Goal: Task Accomplishment & Management: Manage account settings

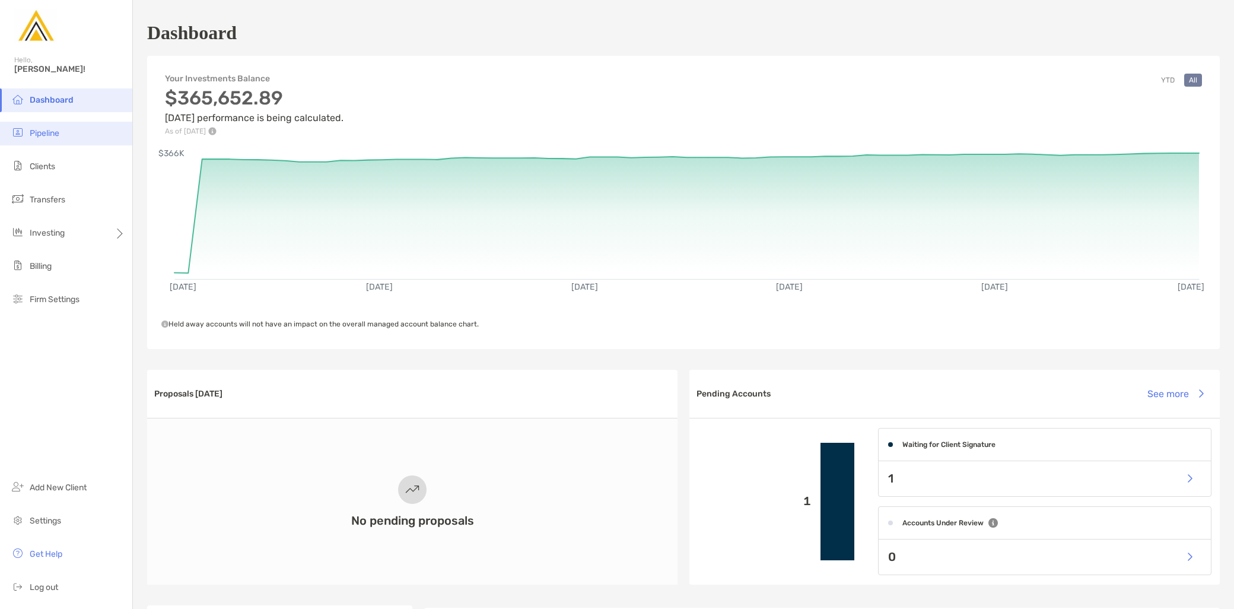
click at [66, 133] on li "Pipeline" at bounding box center [66, 134] width 132 height 24
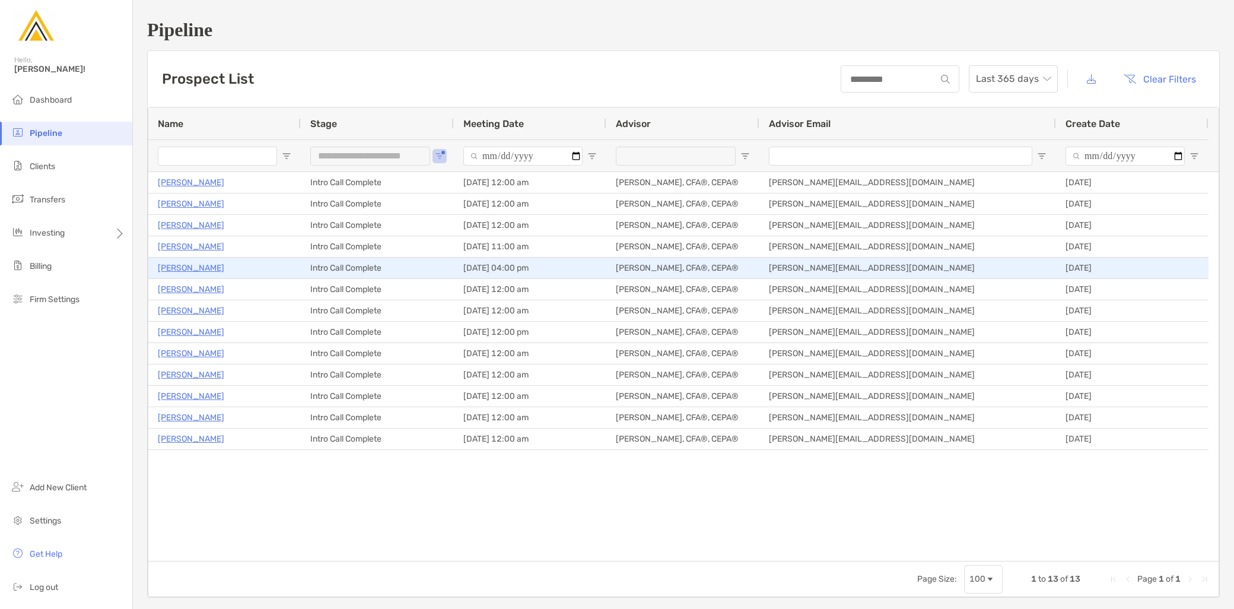
click at [190, 268] on p "Kevin Winnie" at bounding box center [191, 267] width 66 height 15
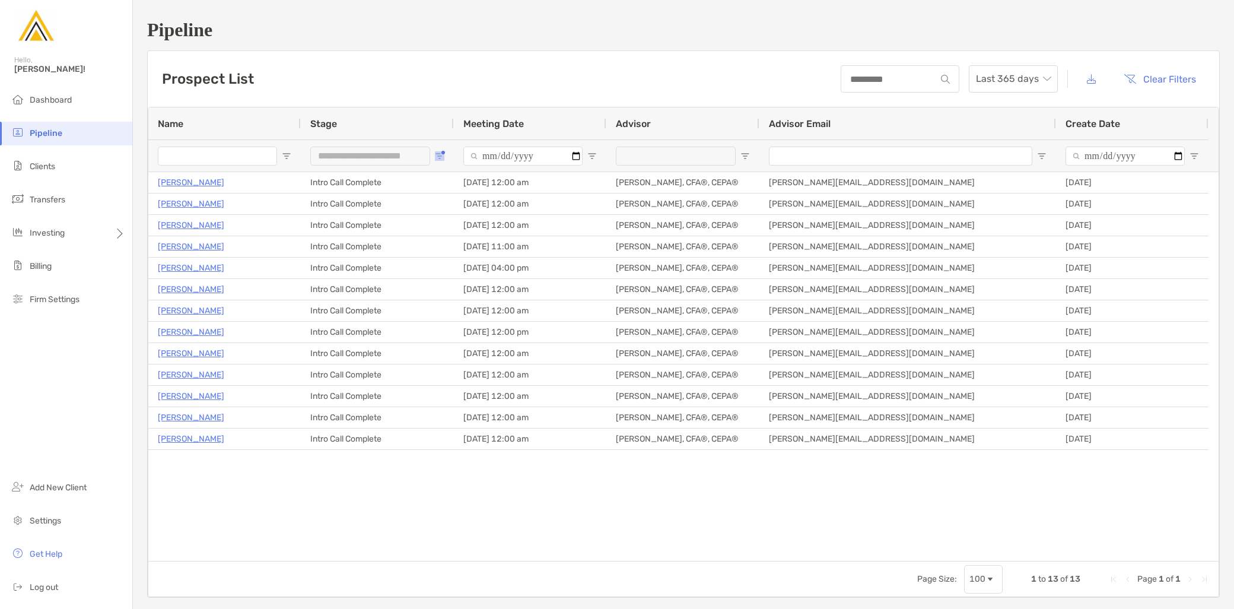
click at [441, 154] on span "Open Filter Menu" at bounding box center [439, 155] width 9 height 9
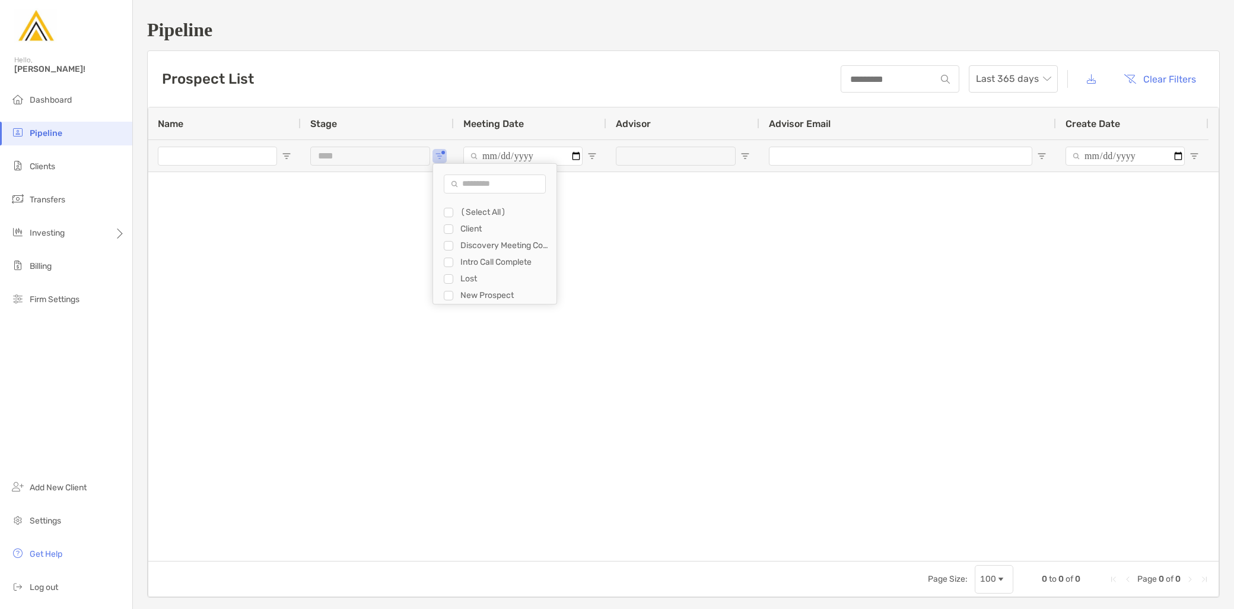
type input "**********"
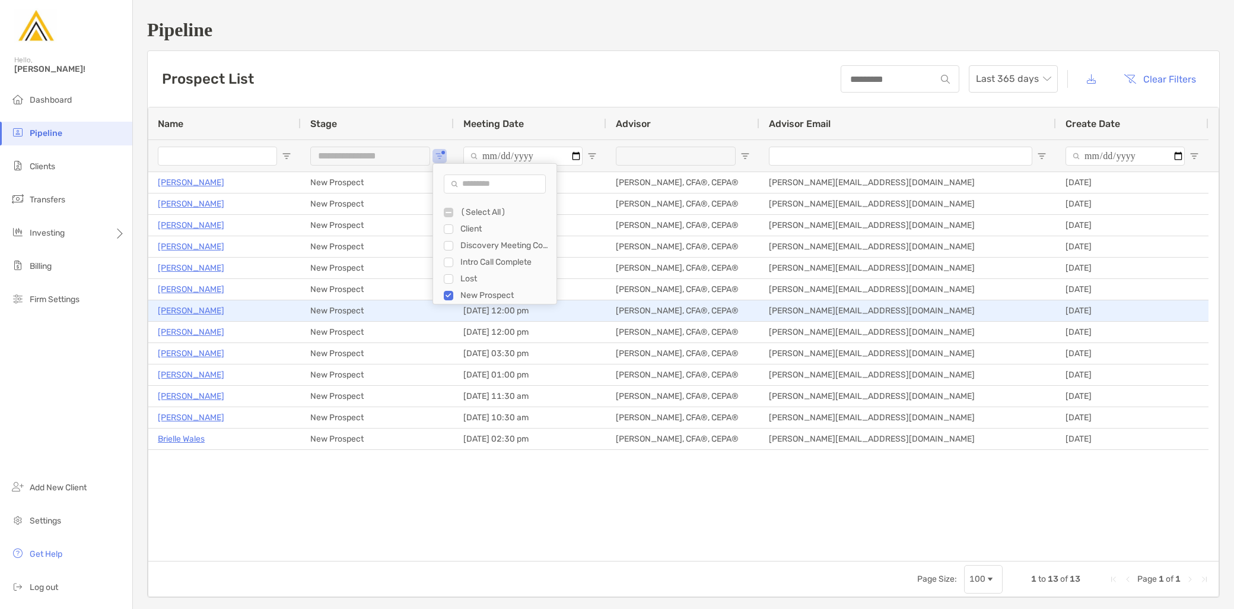
click at [197, 307] on p "Monica Chang" at bounding box center [191, 310] width 66 height 15
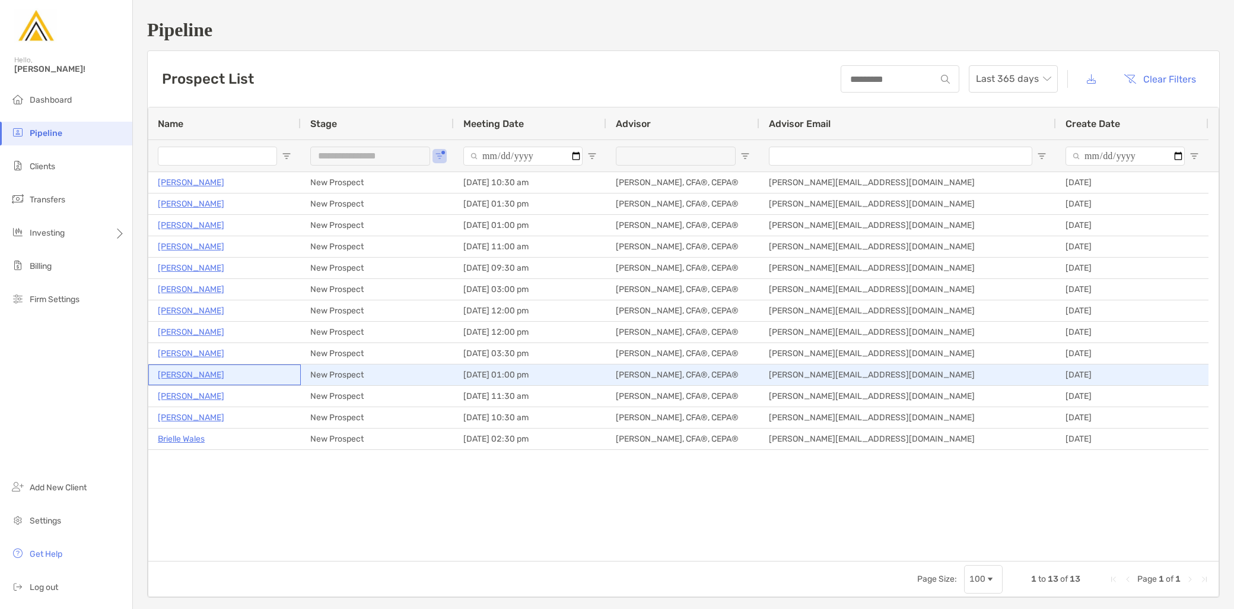
click at [203, 374] on p "Jennifer Dearlove" at bounding box center [191, 374] width 66 height 15
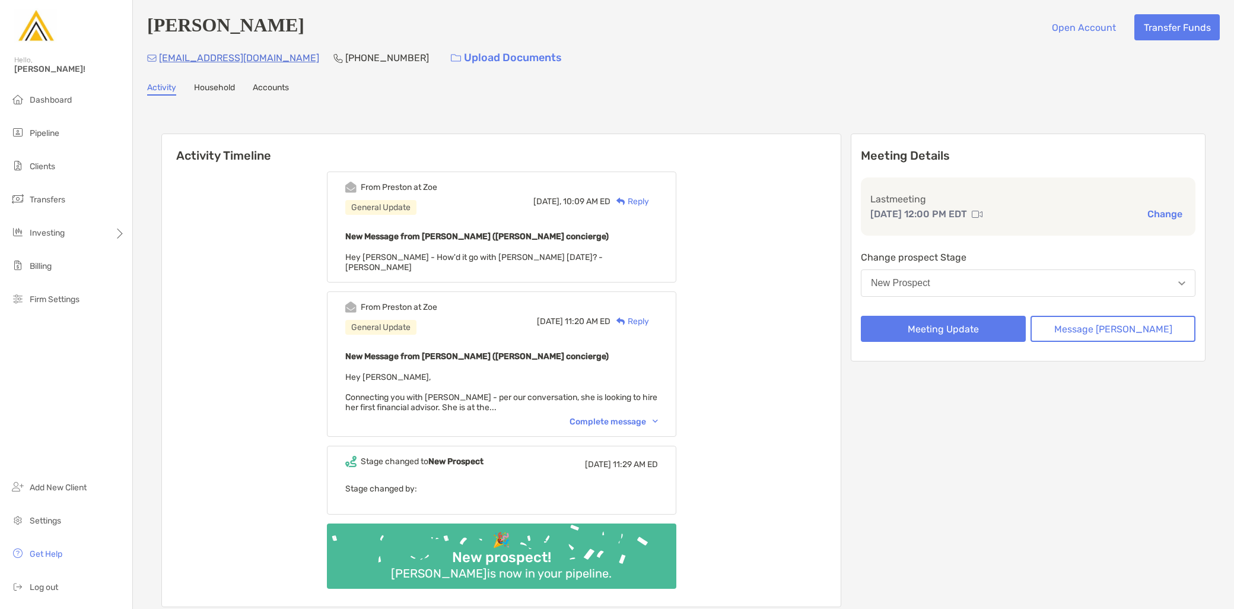
click at [974, 287] on button "New Prospect" at bounding box center [1028, 282] width 335 height 27
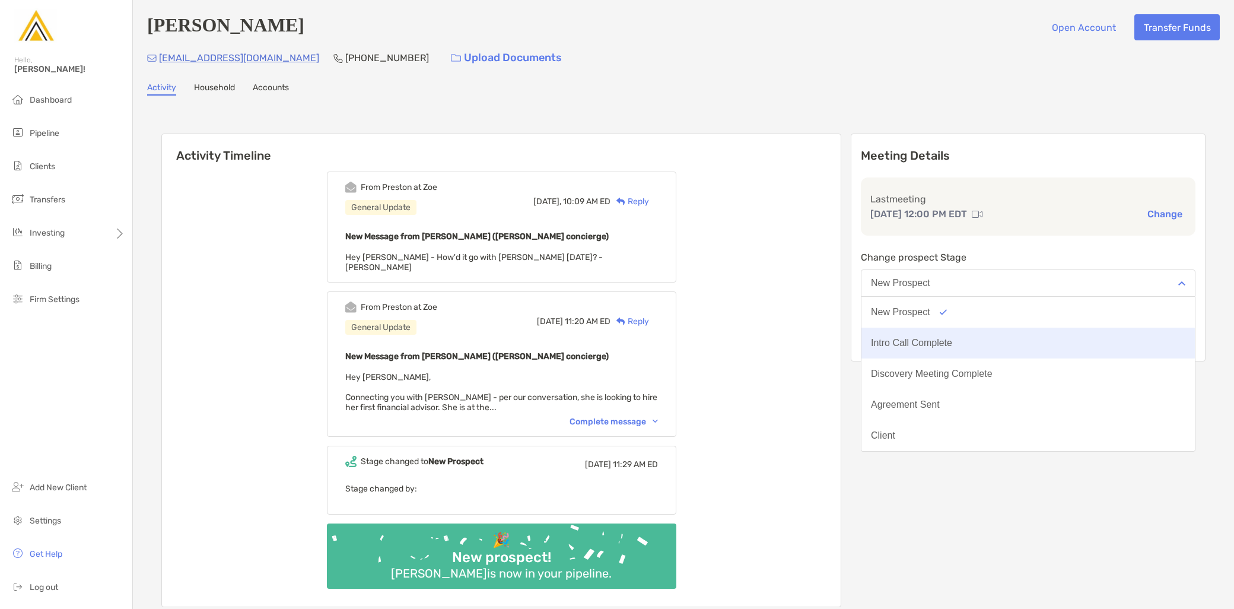
click at [952, 338] on div "Intro Call Complete" at bounding box center [911, 343] width 81 height 11
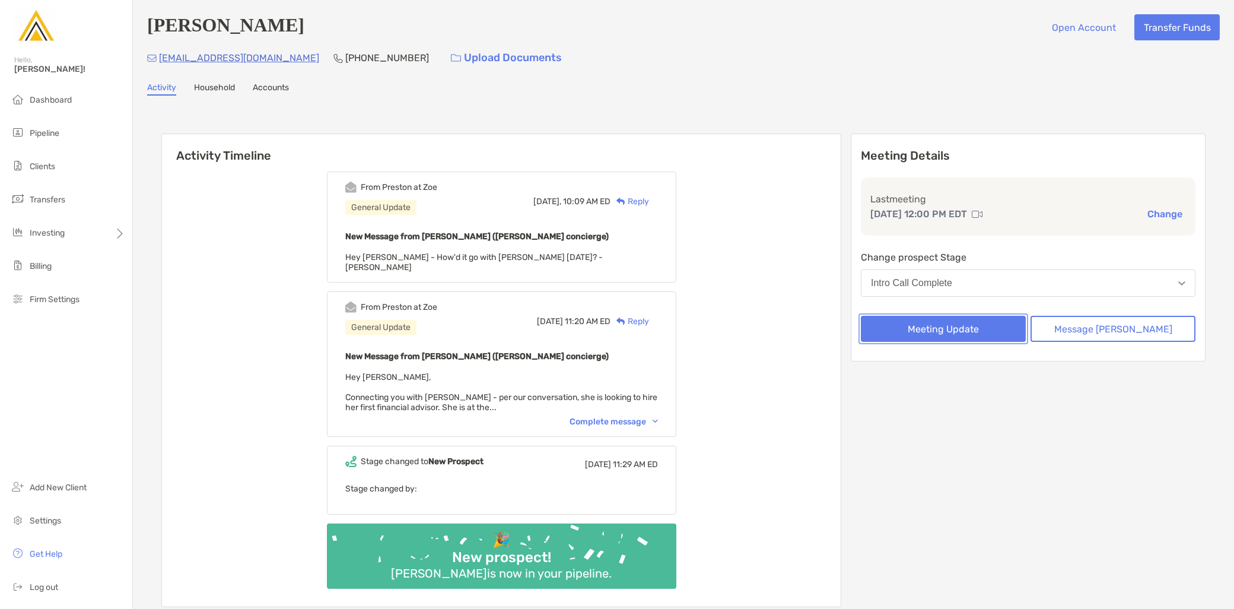
click at [978, 336] on button "Meeting Update" at bounding box center [943, 329] width 165 height 26
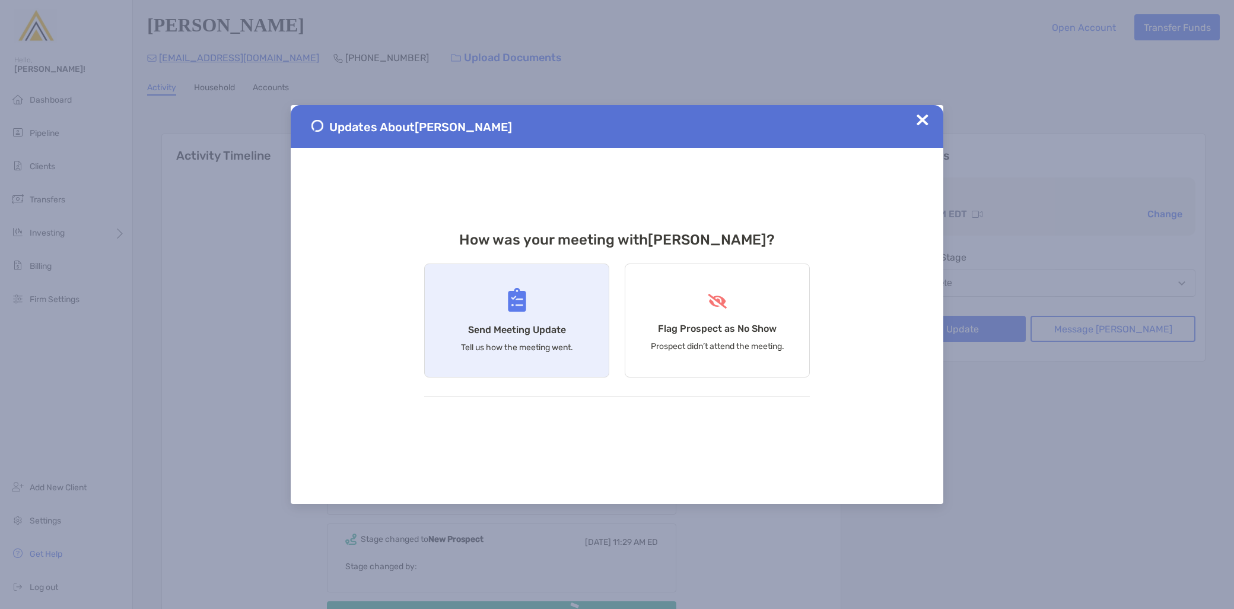
click at [513, 315] on div "Send Meeting Update Tell us how the meeting went." at bounding box center [516, 320] width 185 height 114
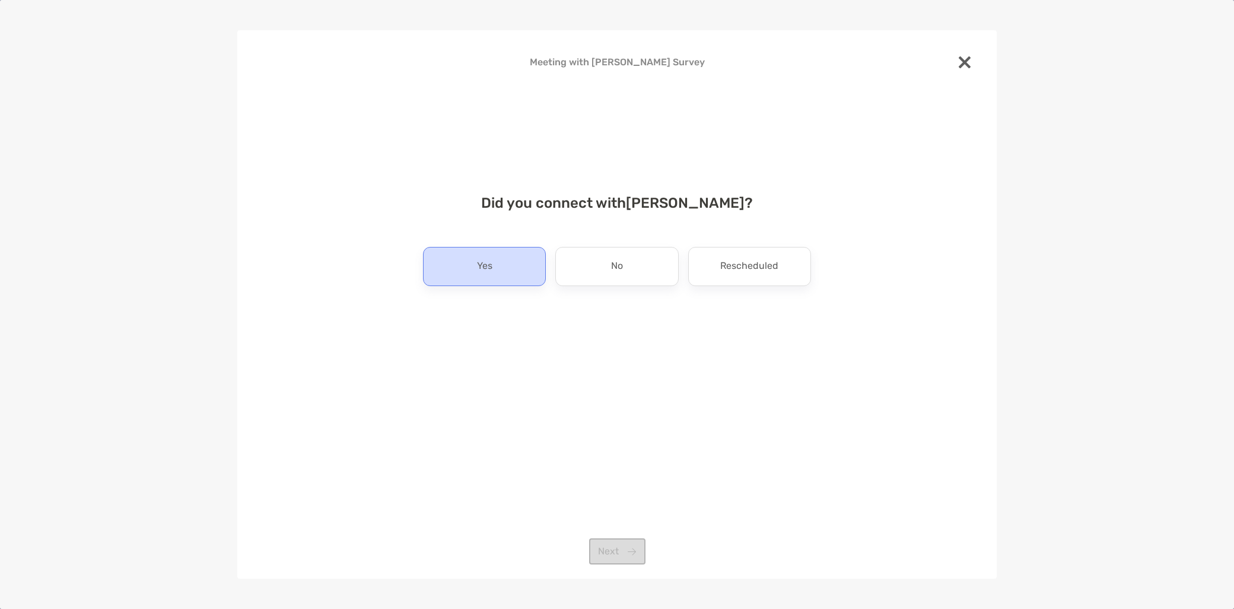
click at [501, 263] on div "Yes" at bounding box center [484, 266] width 123 height 39
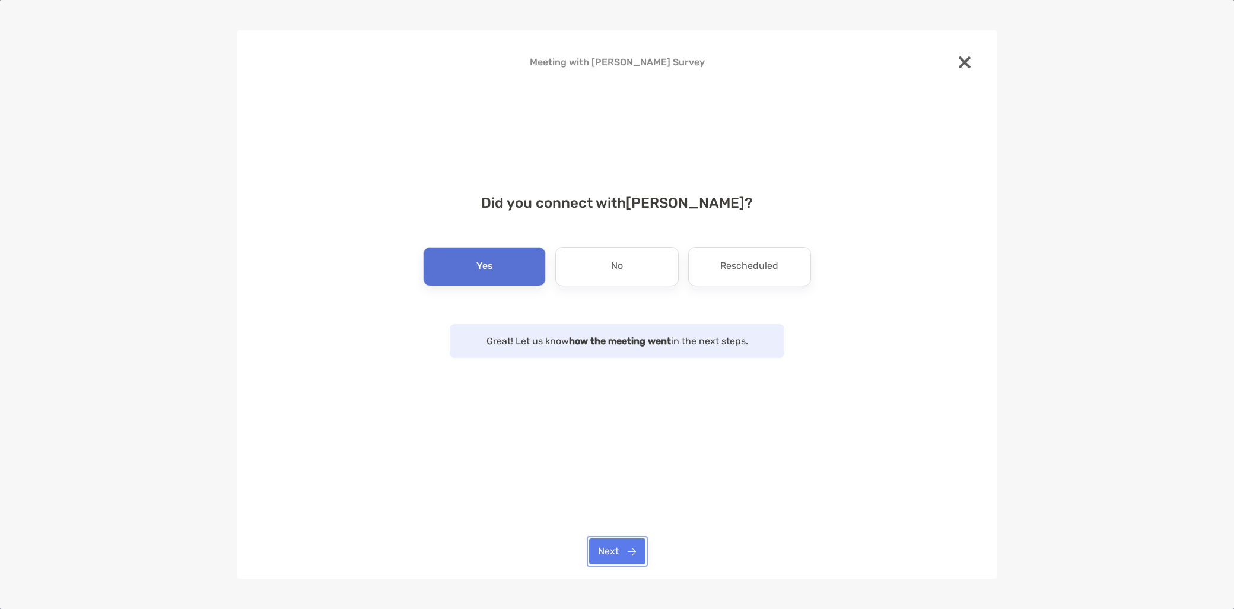
click at [621, 561] on button "Next" at bounding box center [617, 551] width 56 height 26
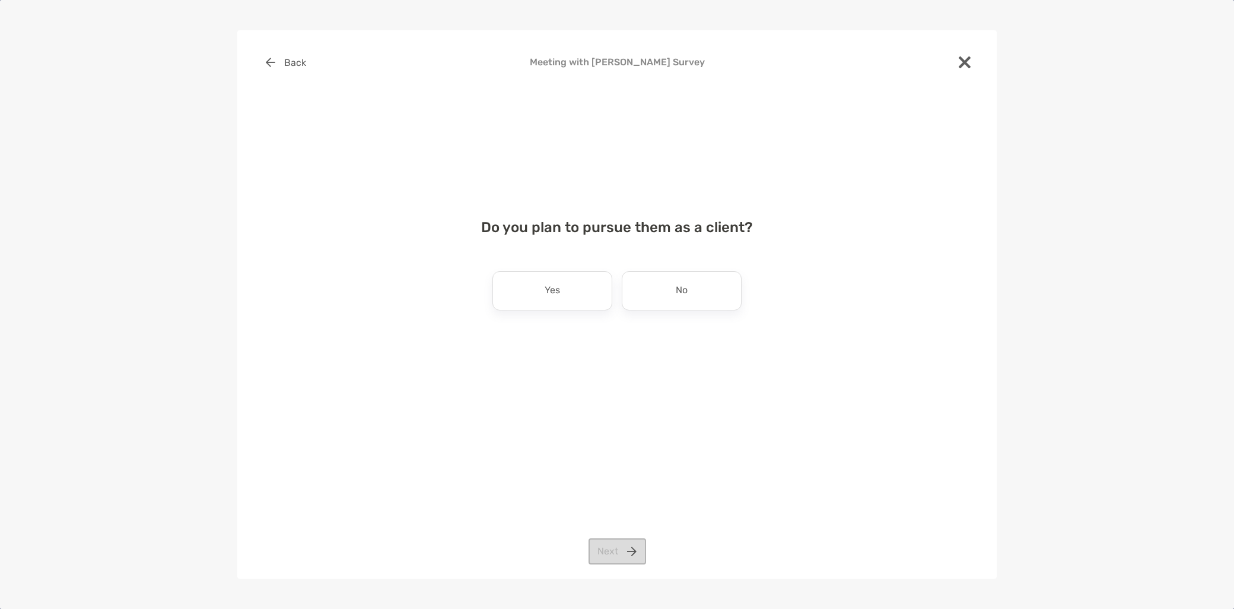
click at [552, 295] on p "Yes" at bounding box center [552, 290] width 15 height 19
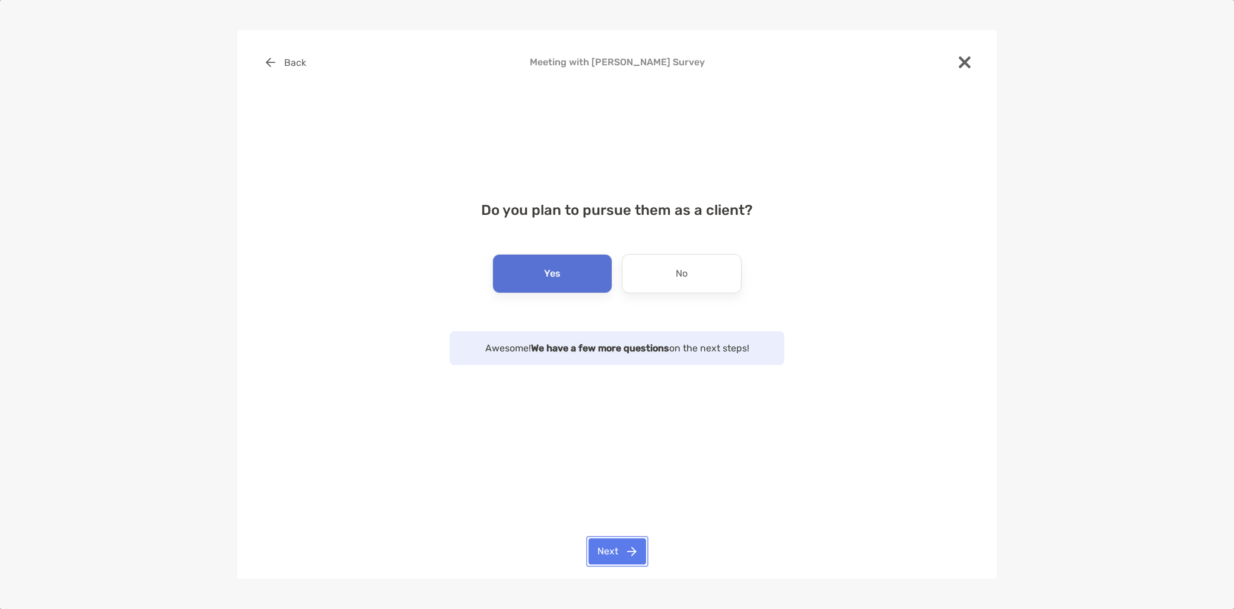
click at [621, 552] on button "Next" at bounding box center [617, 551] width 58 height 26
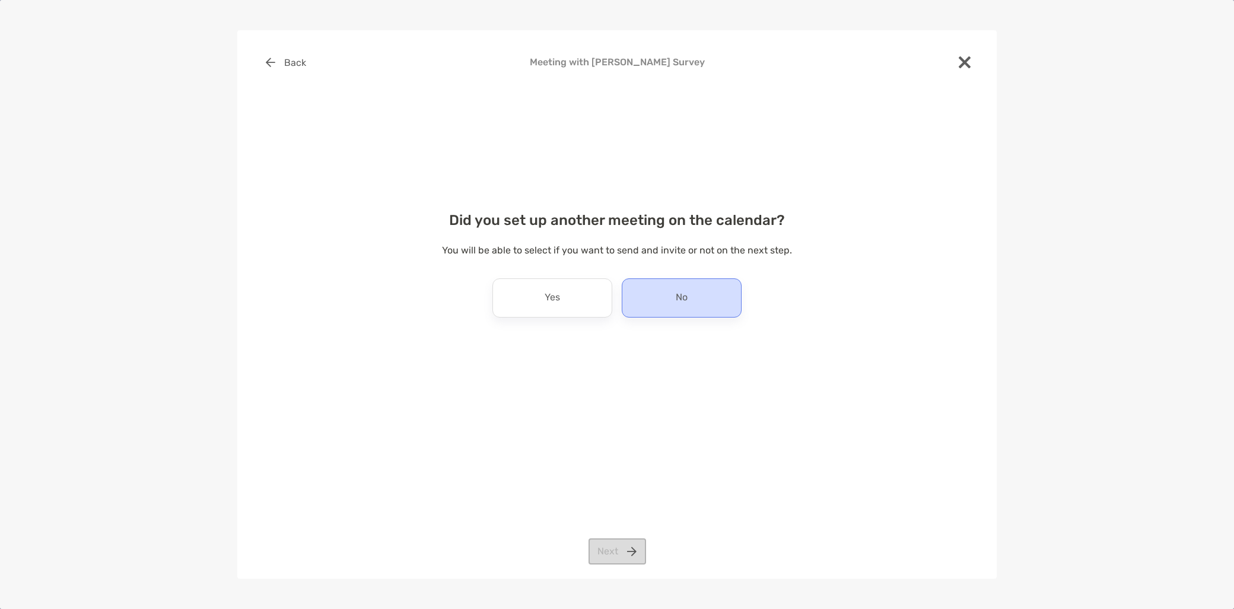
click at [726, 300] on div "No" at bounding box center [682, 297] width 120 height 39
click at [624, 549] on button "Next" at bounding box center [617, 551] width 58 height 26
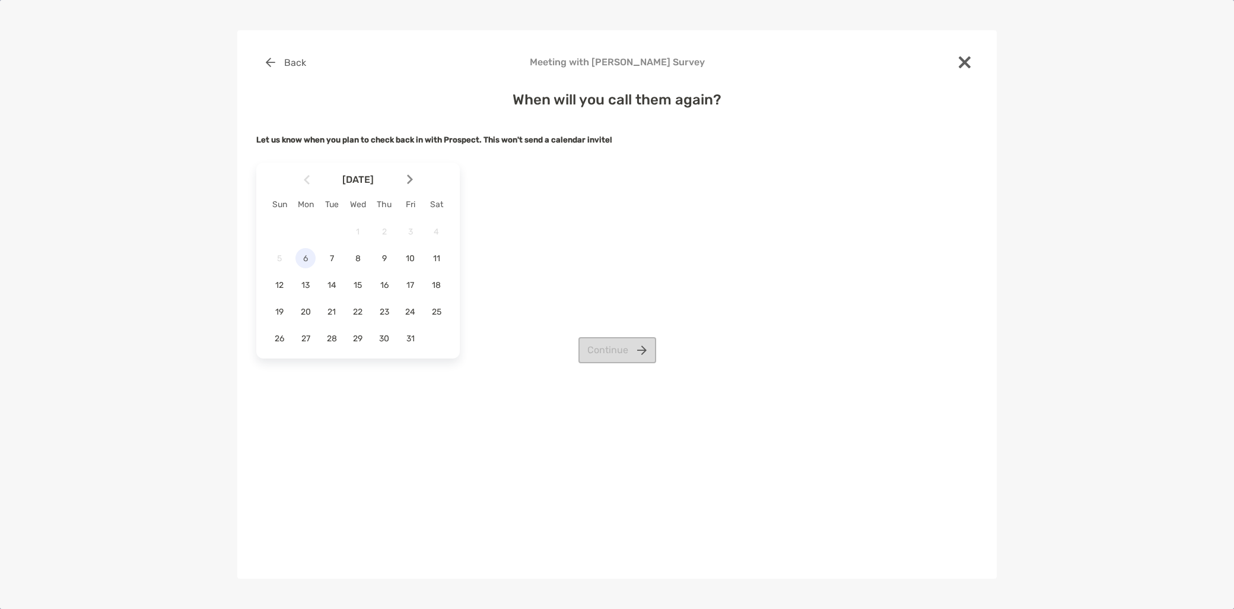
click at [306, 257] on span "6" at bounding box center [305, 258] width 20 height 10
click at [603, 345] on button "Continue" at bounding box center [617, 350] width 78 height 26
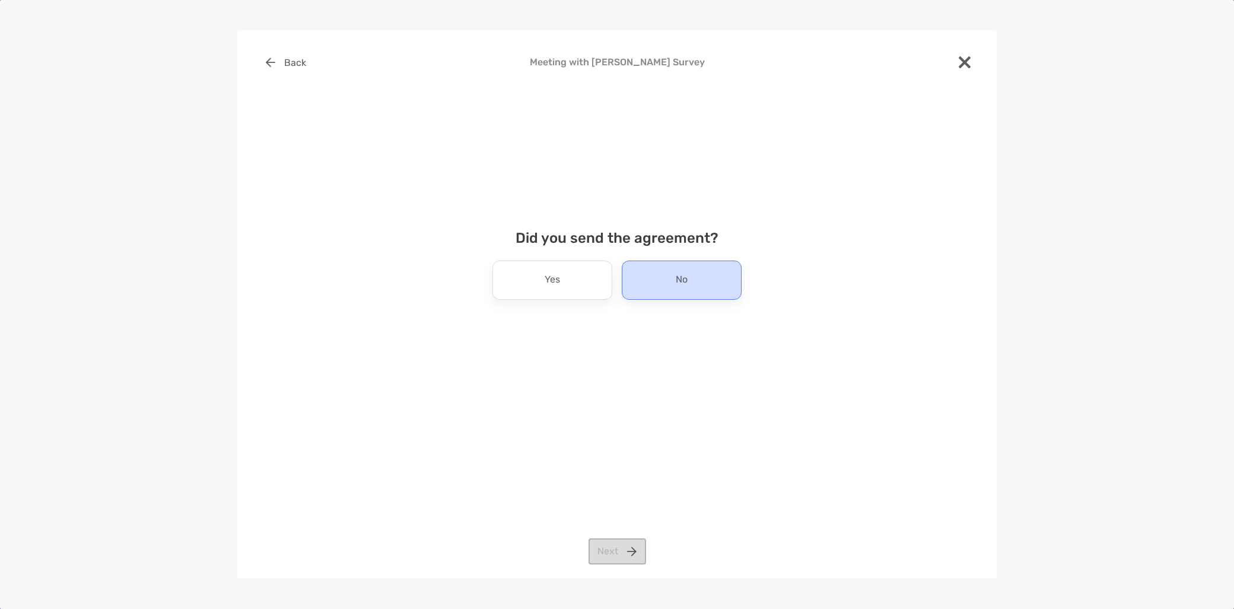
click at [673, 272] on div "No" at bounding box center [682, 279] width 120 height 39
click at [623, 548] on button "Next" at bounding box center [617, 551] width 58 height 26
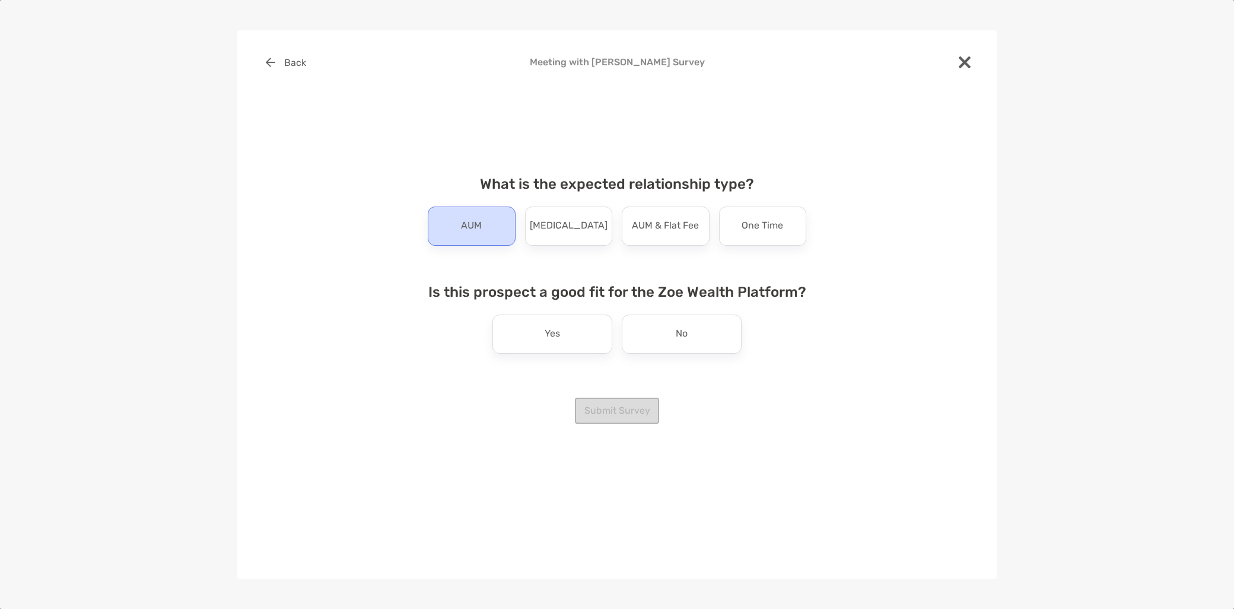
click at [485, 239] on div "AUM" at bounding box center [472, 225] width 88 height 39
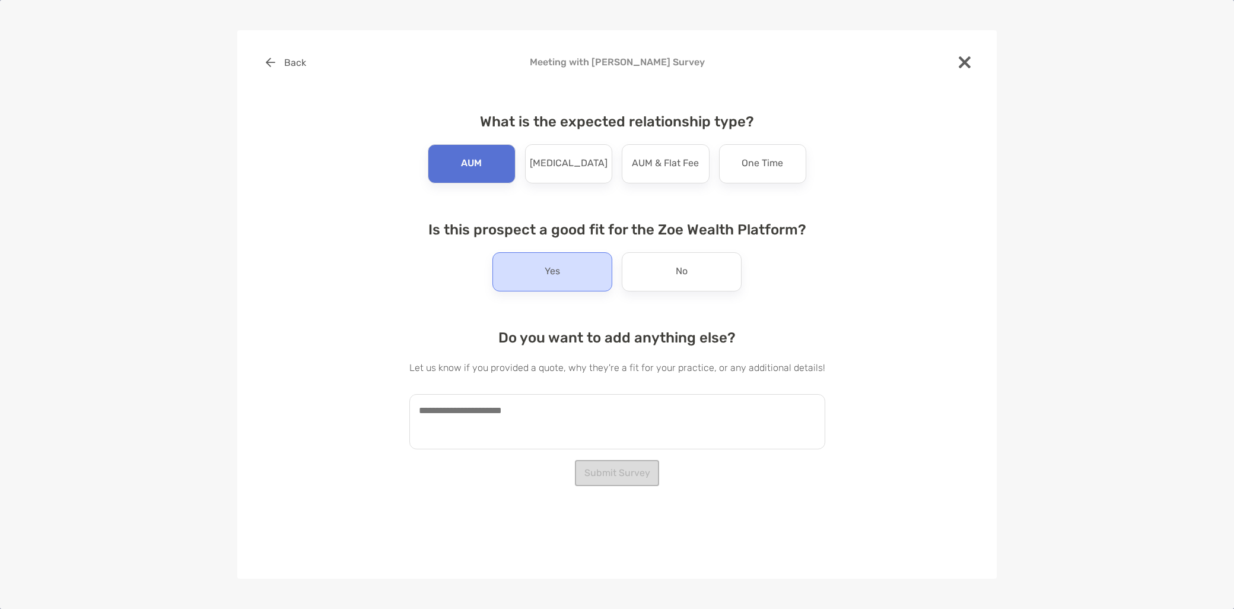
click at [556, 279] on p "Yes" at bounding box center [552, 271] width 15 height 19
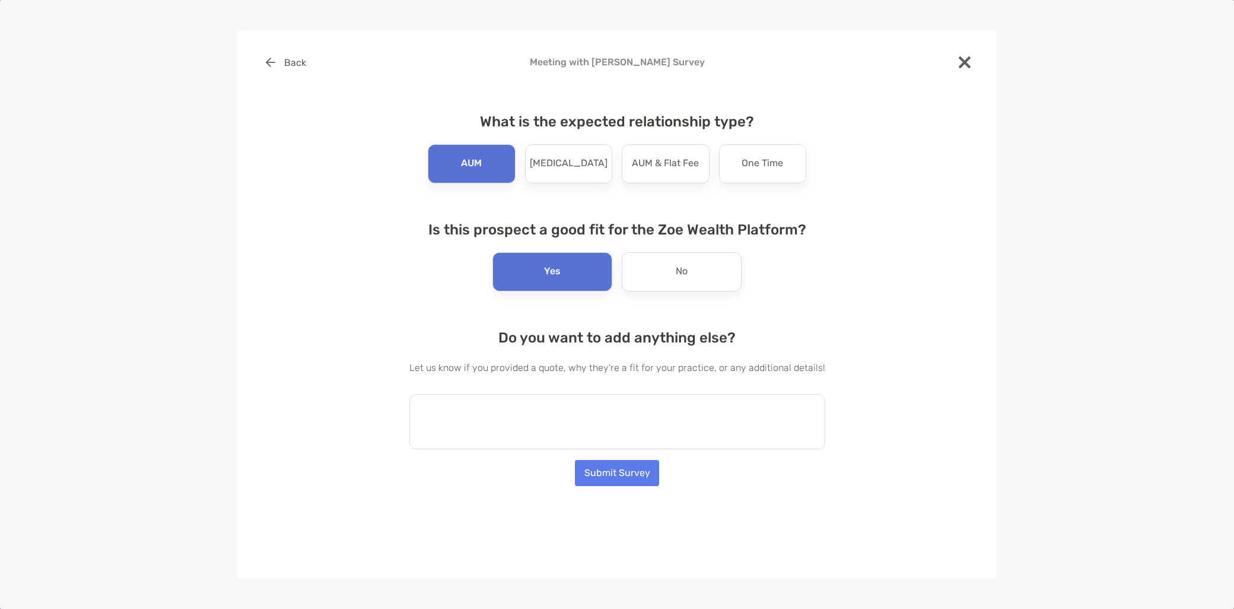
click at [503, 425] on textarea at bounding box center [617, 421] width 416 height 55
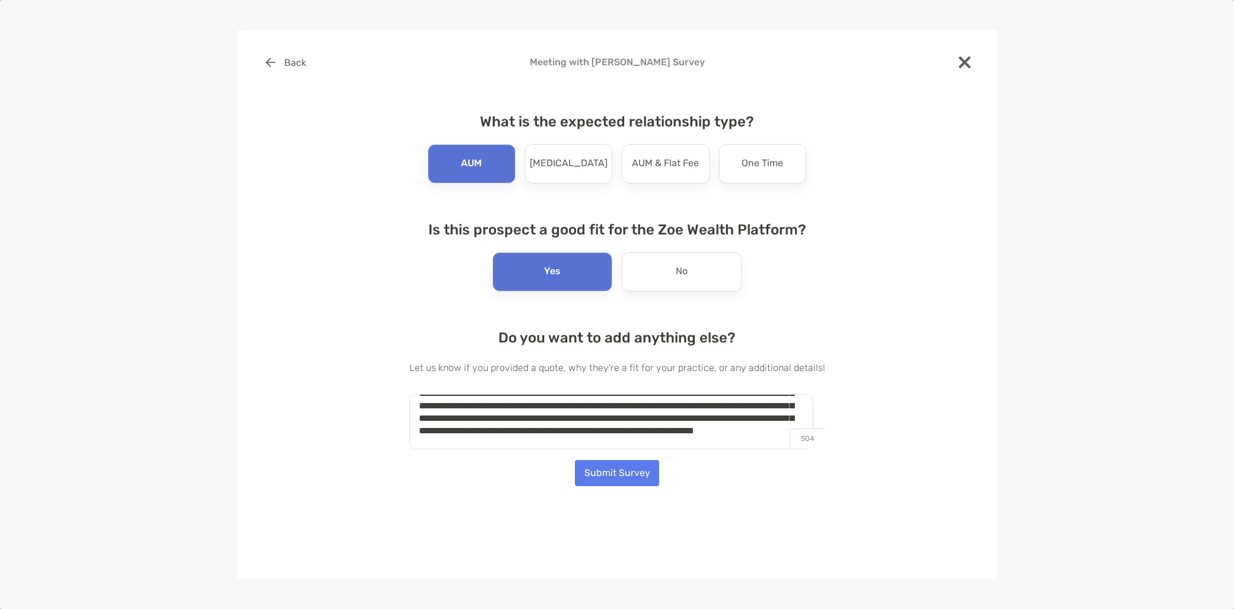
scroll to position [42, 0]
type textarea "**********"
click at [625, 476] on button "Submit Survey" at bounding box center [617, 473] width 84 height 26
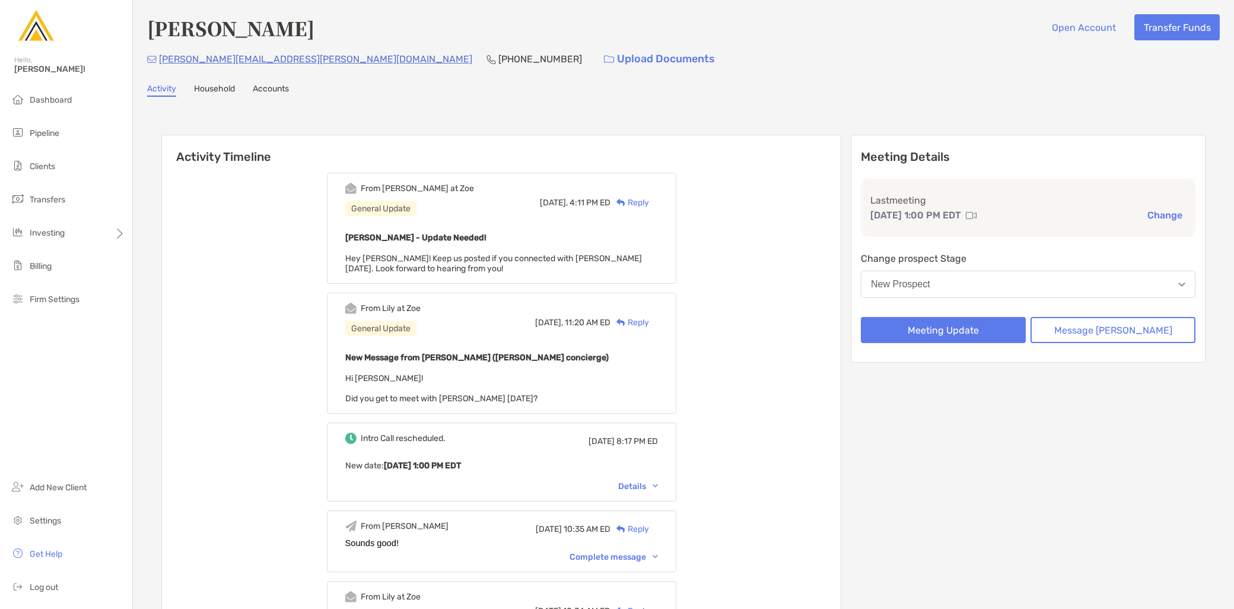
click at [930, 280] on div "New Prospect" at bounding box center [900, 284] width 59 height 11
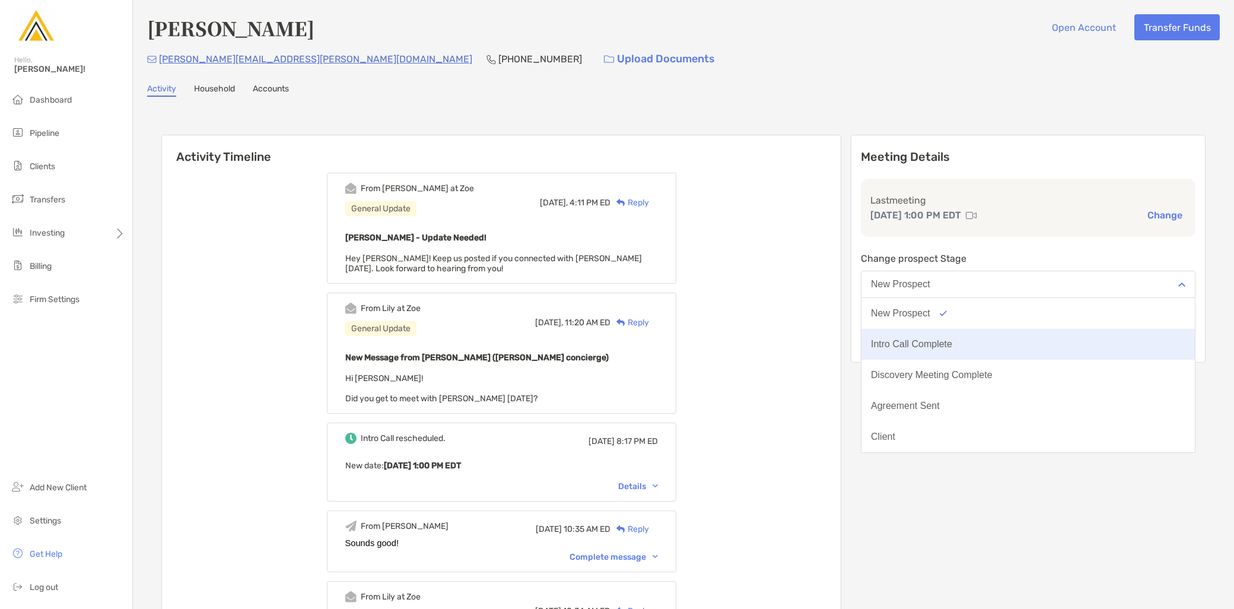
click at [952, 339] on div "Intro Call Complete" at bounding box center [911, 344] width 81 height 11
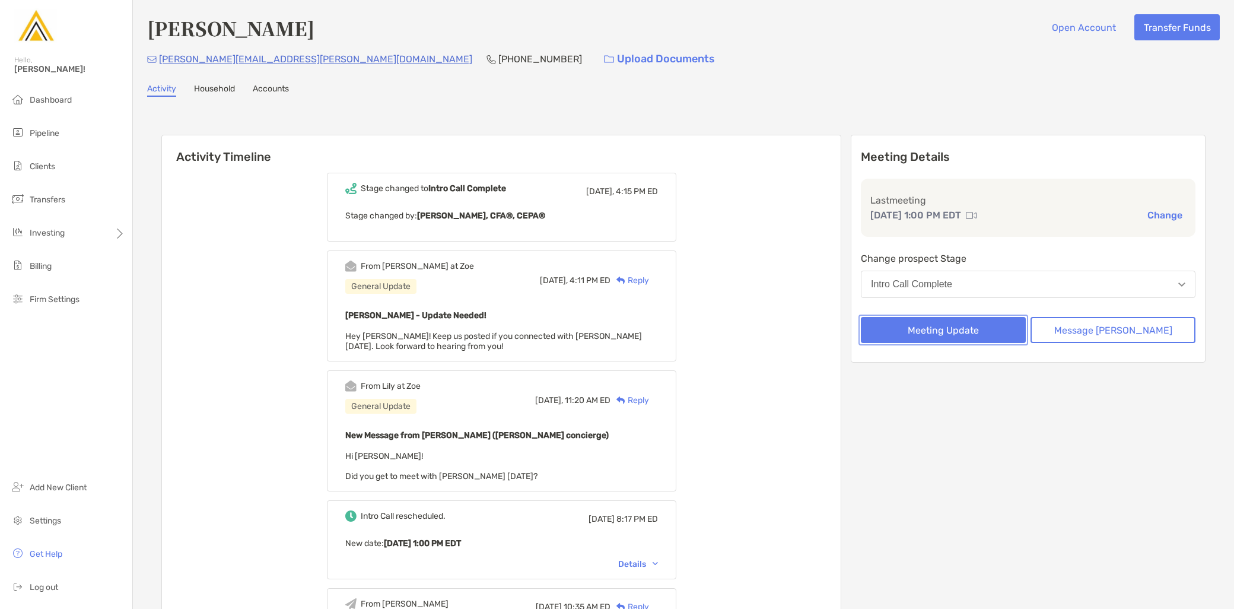
click at [968, 333] on button "Meeting Update" at bounding box center [943, 330] width 165 height 26
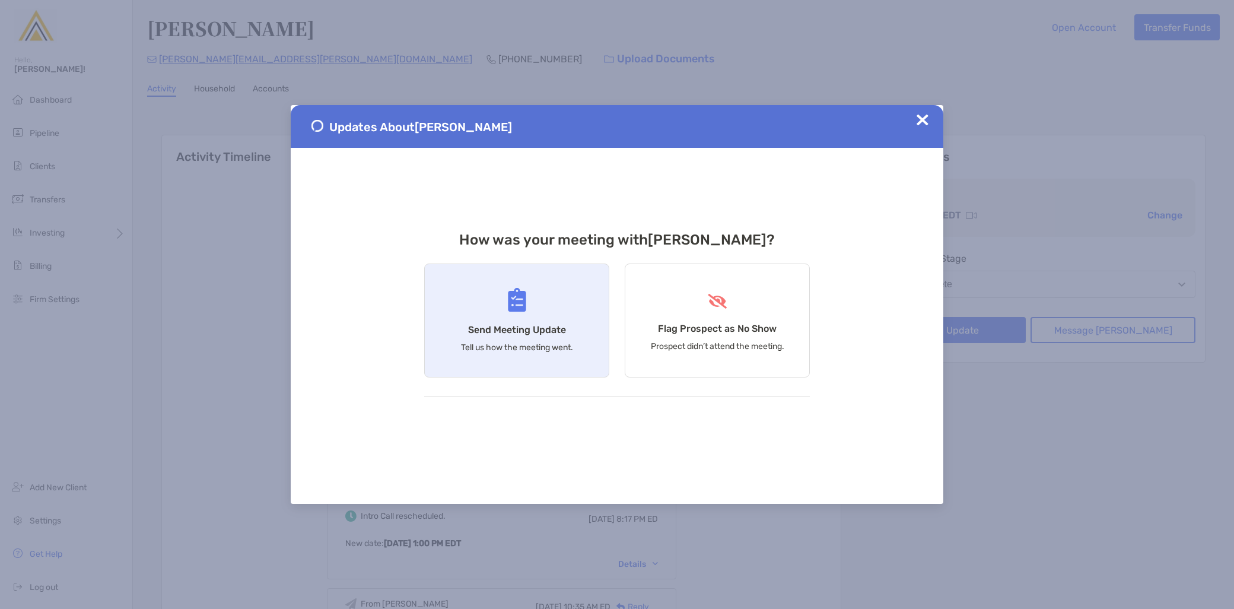
click at [489, 346] on p "Tell us how the meeting went." at bounding box center [517, 347] width 112 height 10
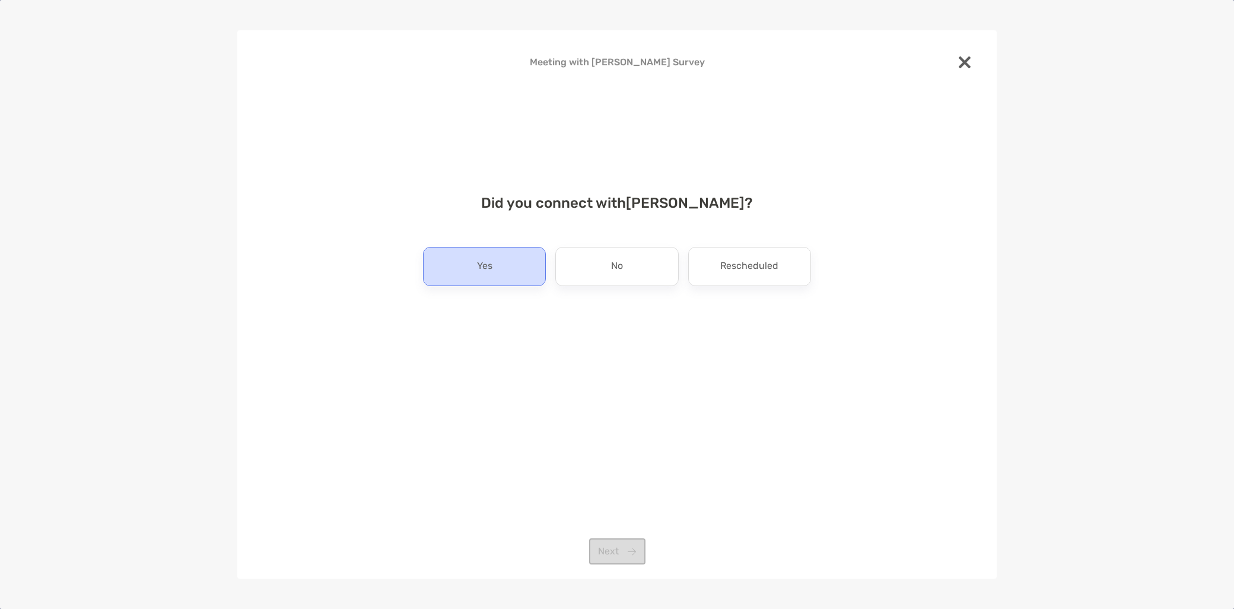
click at [507, 273] on div "Yes" at bounding box center [484, 266] width 123 height 39
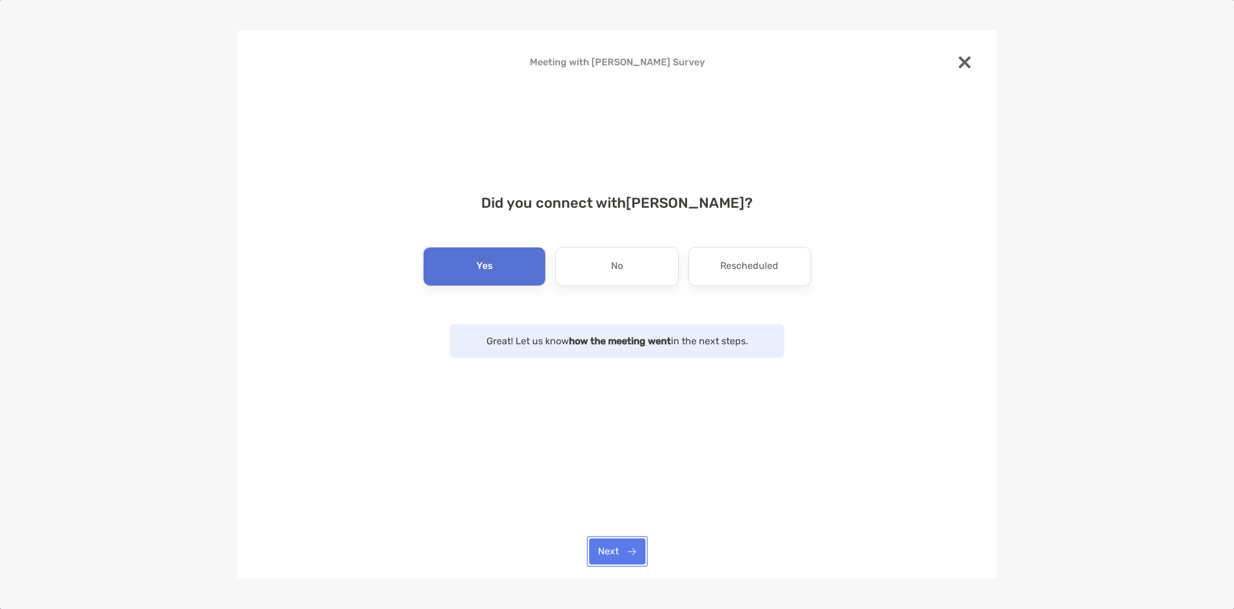
click at [618, 556] on button "Next" at bounding box center [617, 551] width 56 height 26
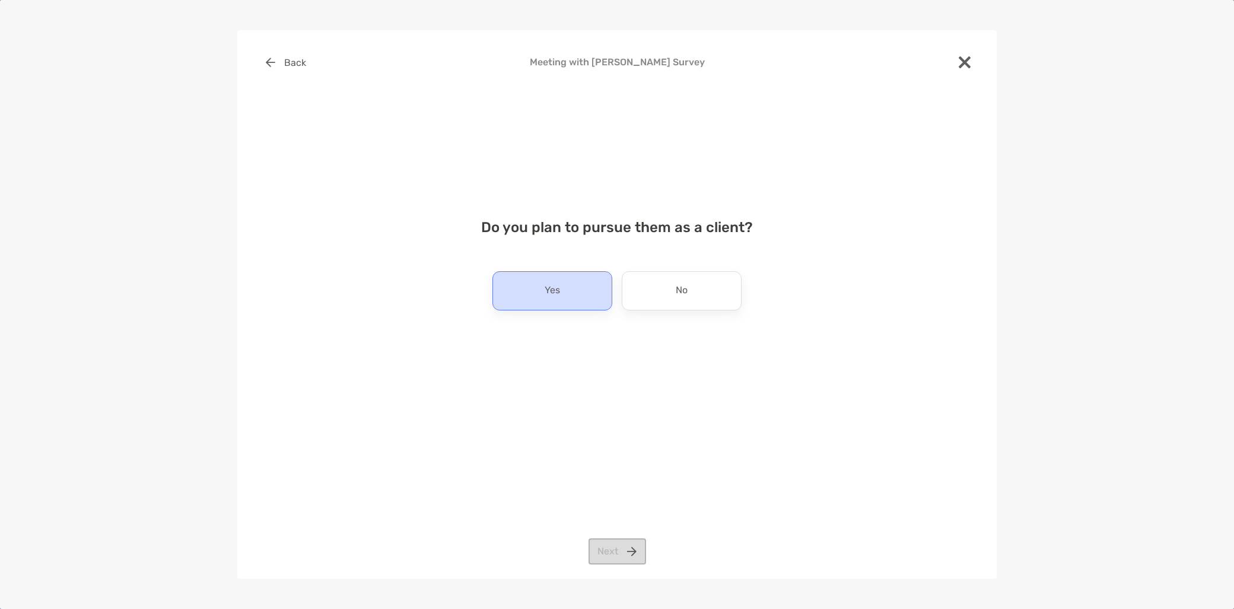
click at [565, 301] on div "Yes" at bounding box center [552, 290] width 120 height 39
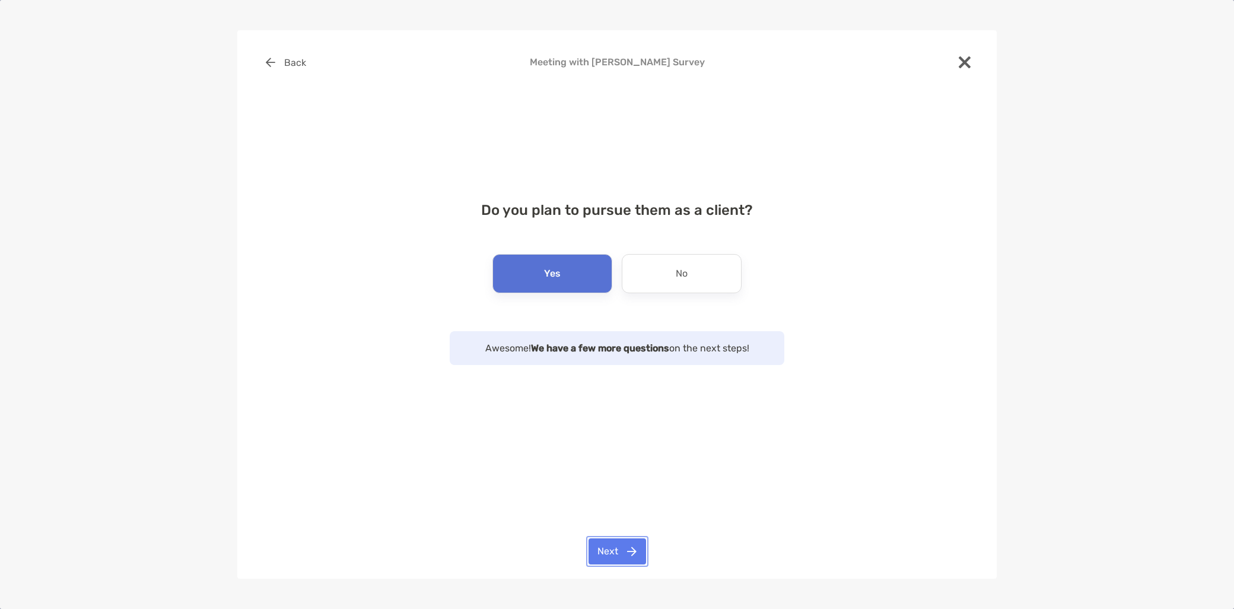
click at [607, 556] on button "Next" at bounding box center [617, 551] width 58 height 26
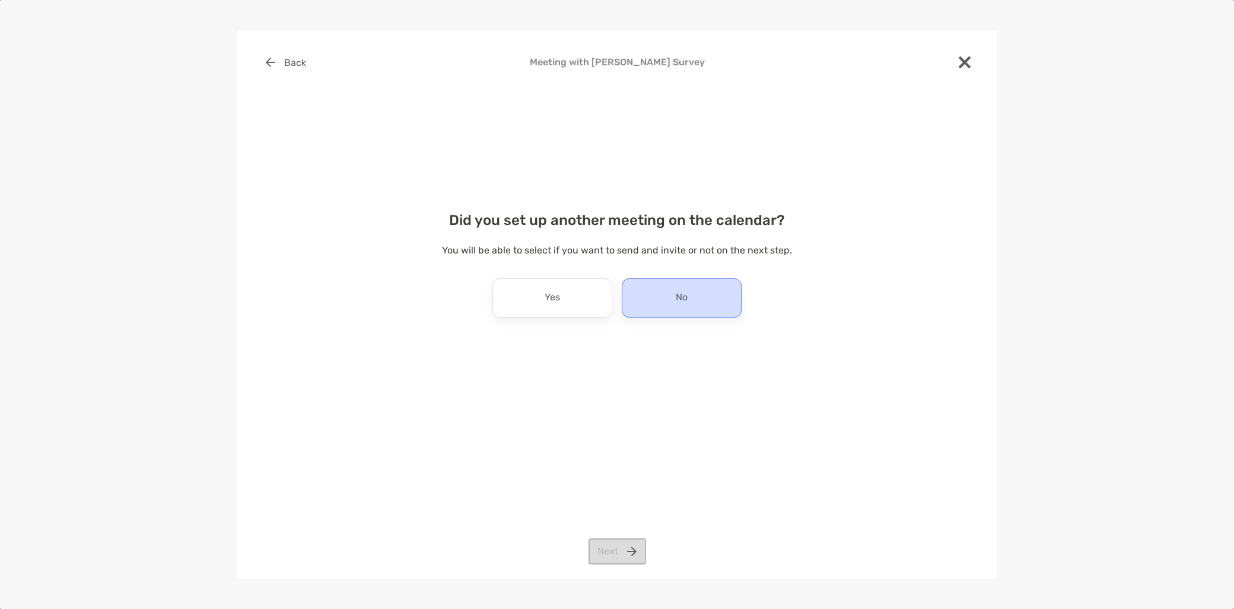
click at [696, 298] on div "No" at bounding box center [682, 297] width 120 height 39
click at [612, 556] on button "Next" at bounding box center [617, 551] width 58 height 26
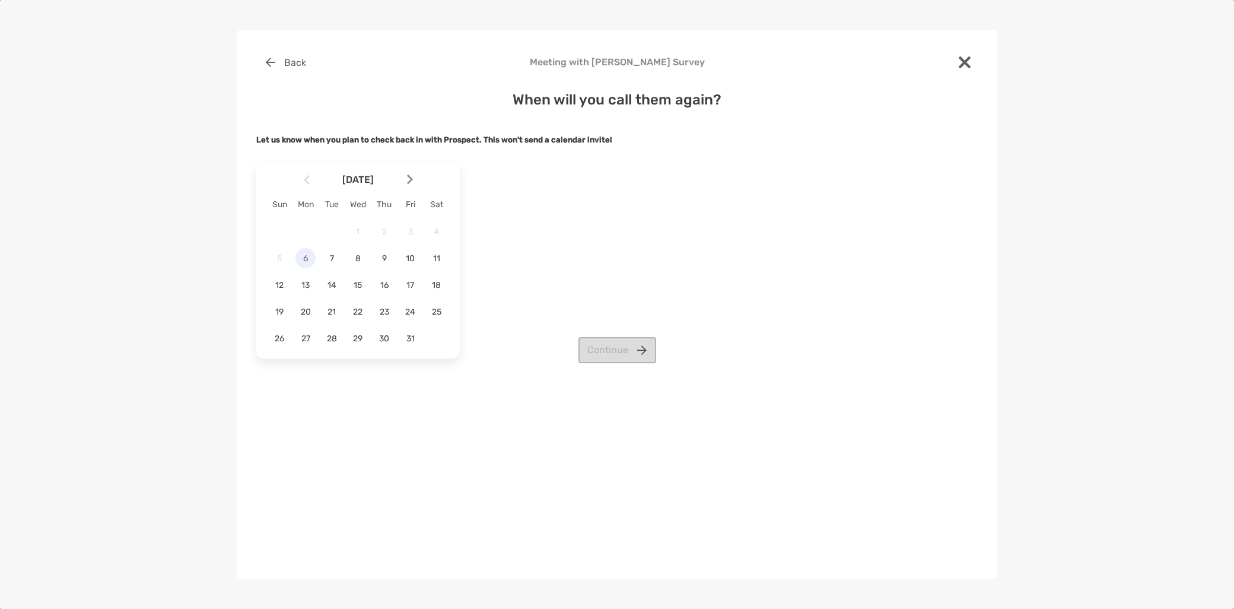
click at [306, 263] on span "6" at bounding box center [305, 258] width 20 height 10
click at [606, 354] on button "Continue" at bounding box center [617, 350] width 78 height 26
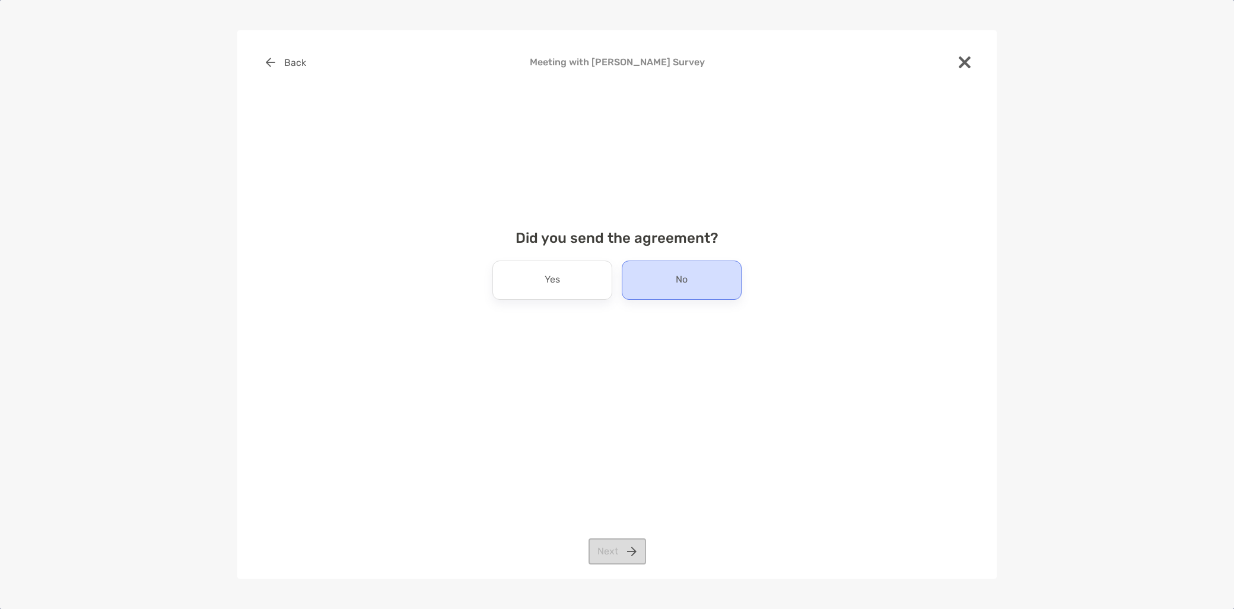
click at [677, 275] on p "No" at bounding box center [682, 280] width 12 height 19
click at [619, 547] on button "Next" at bounding box center [617, 551] width 58 height 26
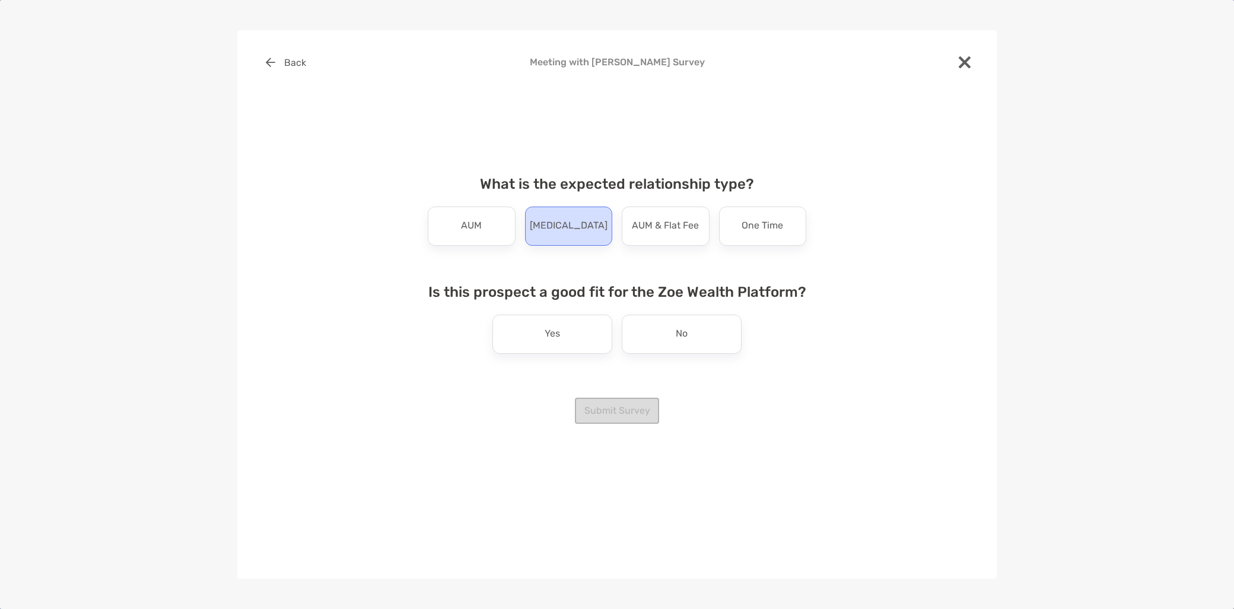
click at [599, 240] on div "Retainer" at bounding box center [569, 225] width 88 height 39
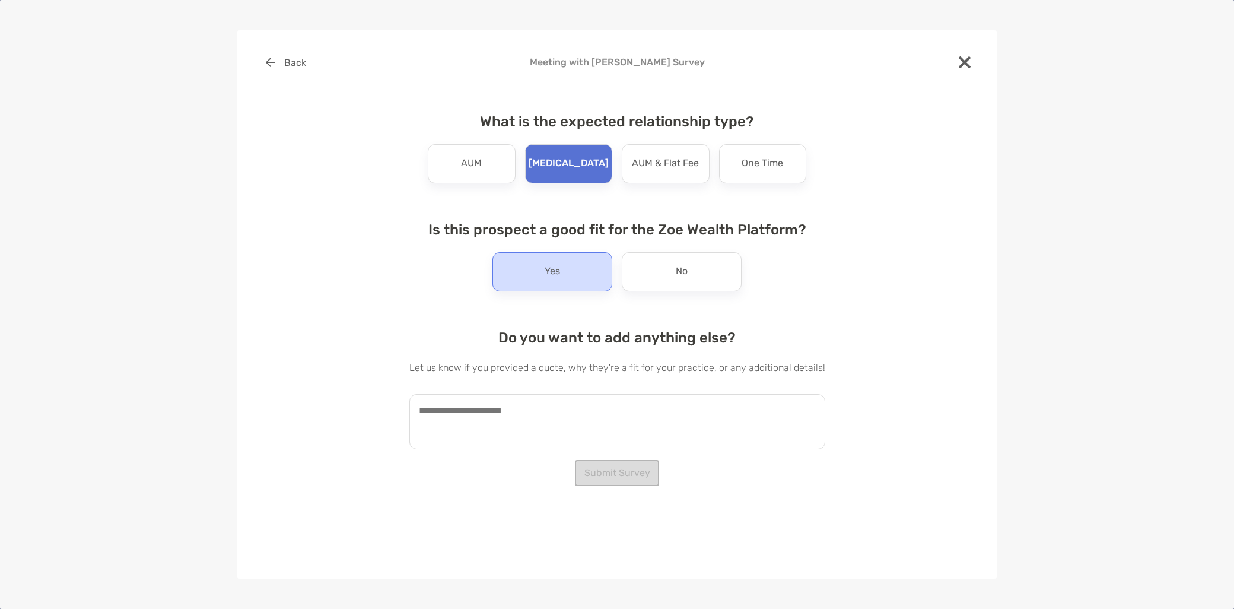
click at [585, 277] on div "Yes" at bounding box center [552, 271] width 120 height 39
click at [517, 415] on textarea at bounding box center [617, 421] width 416 height 55
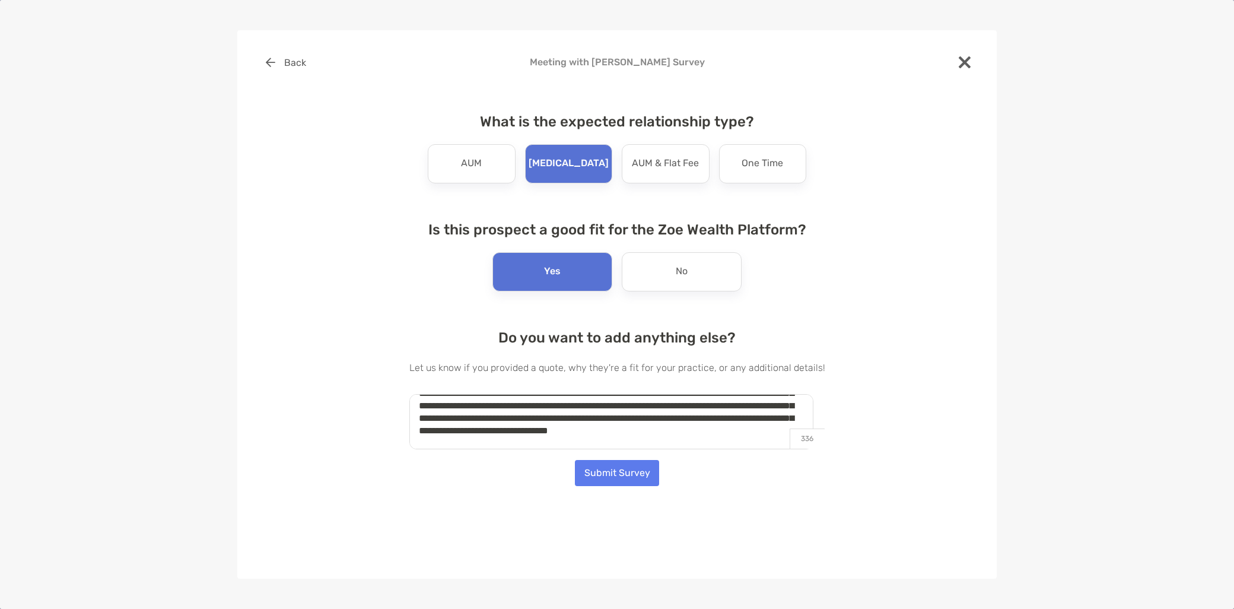
scroll to position [66, 0]
type textarea "**********"
click at [617, 473] on button "Submit Survey" at bounding box center [617, 473] width 84 height 26
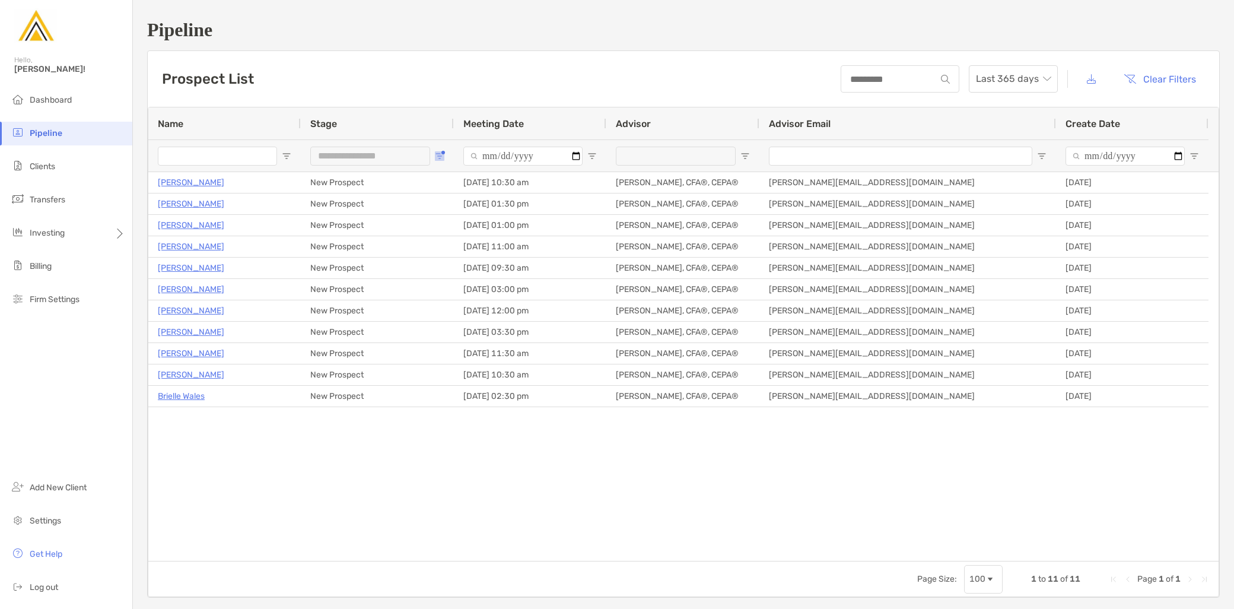
click at [440, 155] on span "Open Filter Menu" at bounding box center [439, 155] width 9 height 9
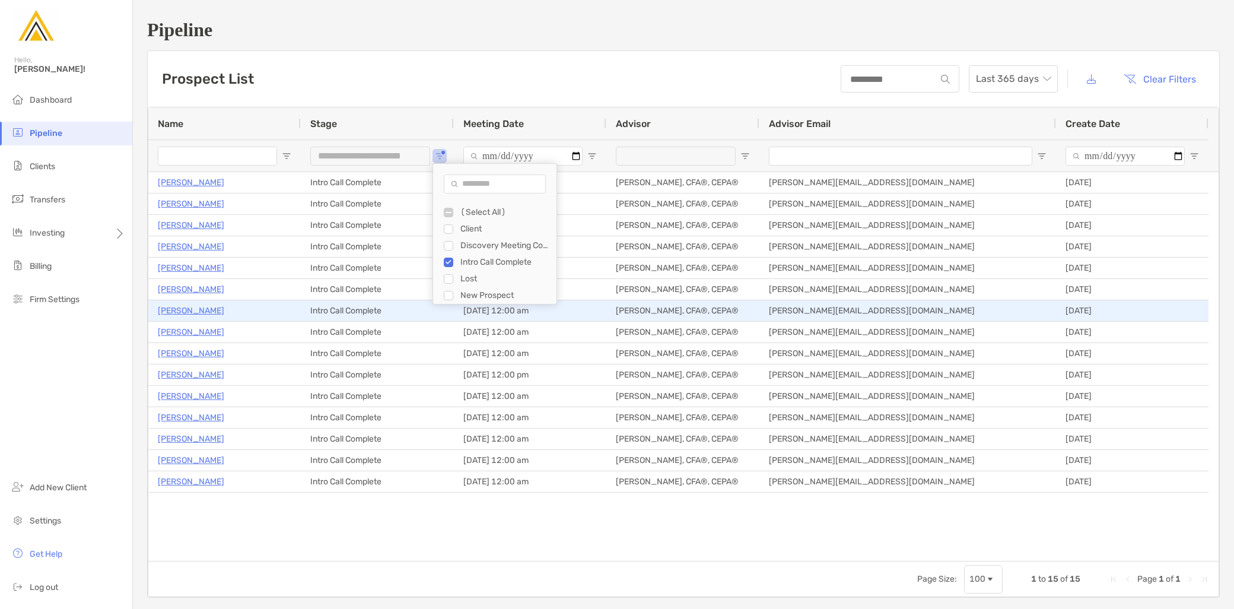
click at [187, 309] on p "Liam Hamill" at bounding box center [191, 310] width 66 height 15
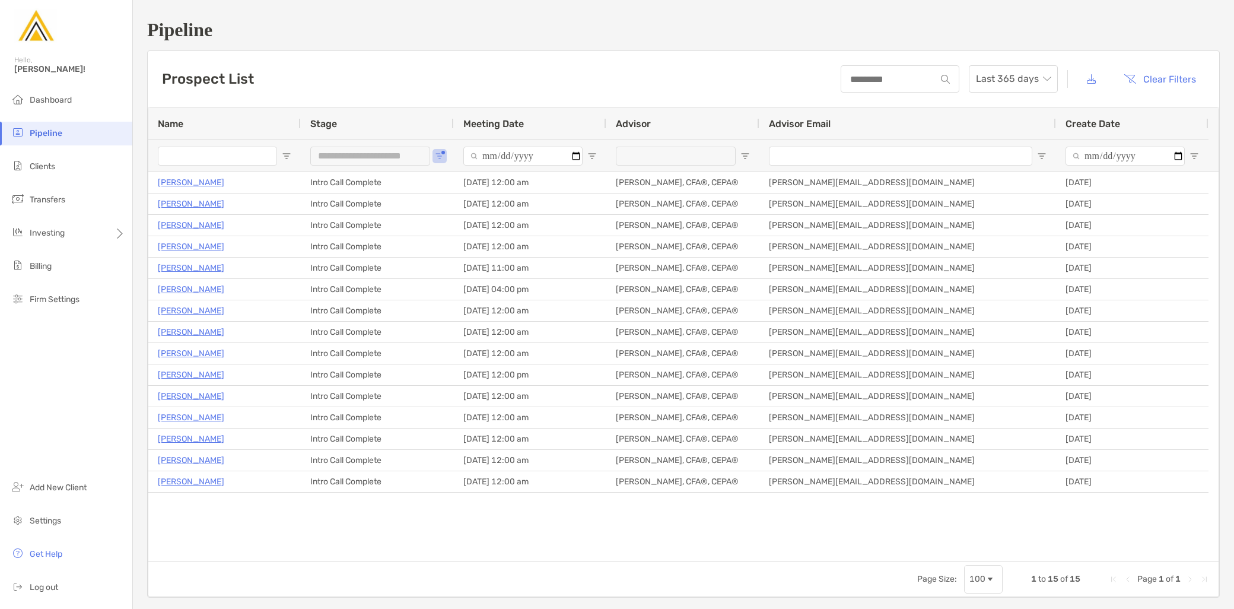
click at [446, 153] on div "**********" at bounding box center [377, 155] width 153 height 32
click at [440, 152] on span "Open Filter Menu" at bounding box center [439, 155] width 9 height 9
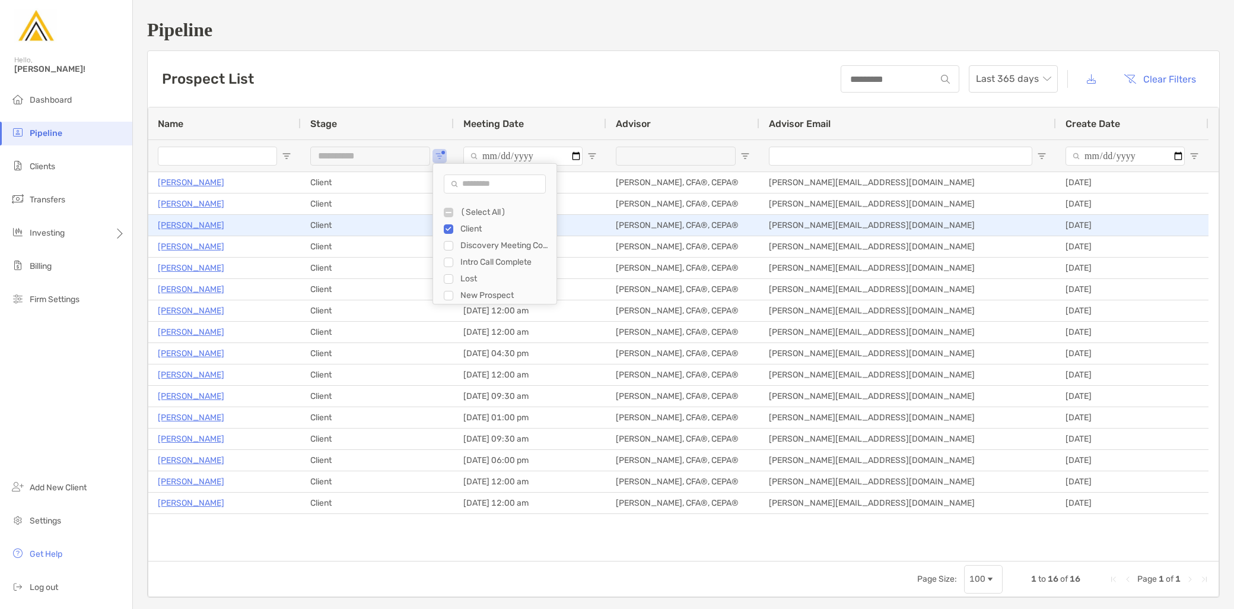
click at [211, 223] on p "Kayyden Kashier" at bounding box center [191, 225] width 66 height 15
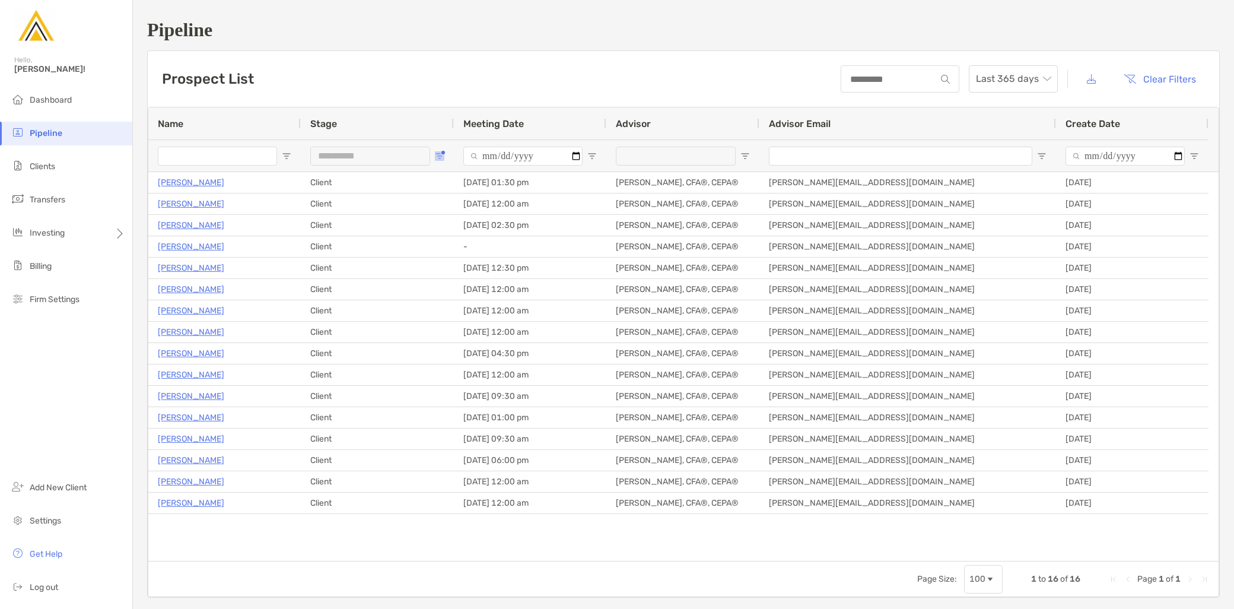
click at [444, 158] on span "Open Filter Menu" at bounding box center [439, 155] width 9 height 9
type input "***"
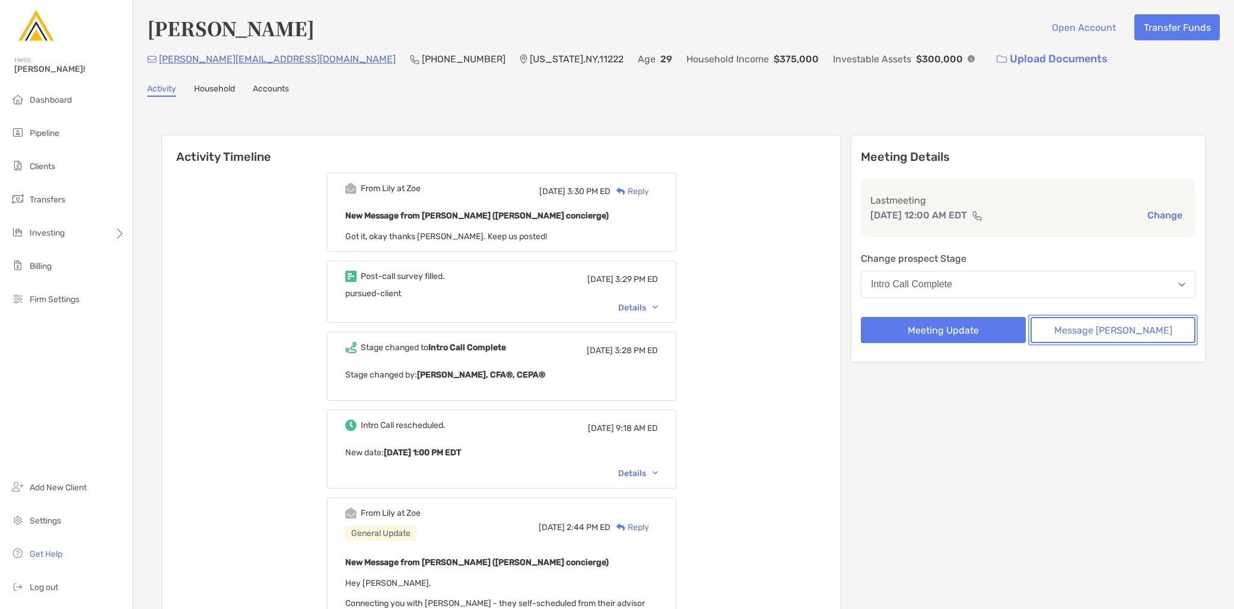
click at [1114, 335] on button "Message [PERSON_NAME]" at bounding box center [1112, 330] width 165 height 26
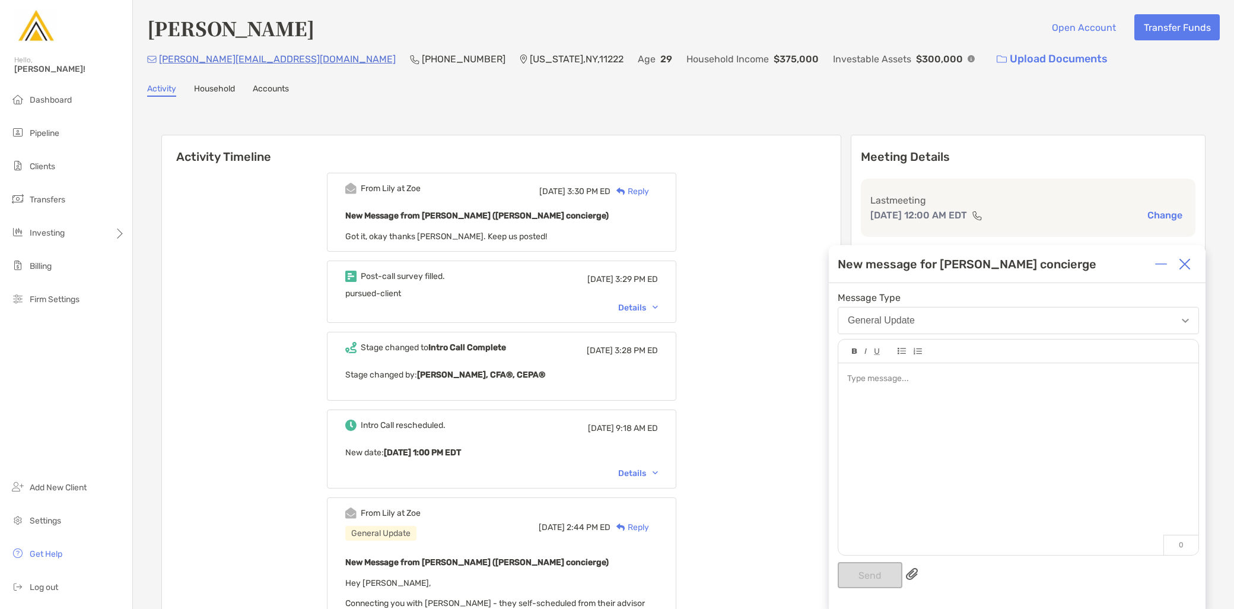
click at [949, 407] on div at bounding box center [1018, 453] width 360 height 180
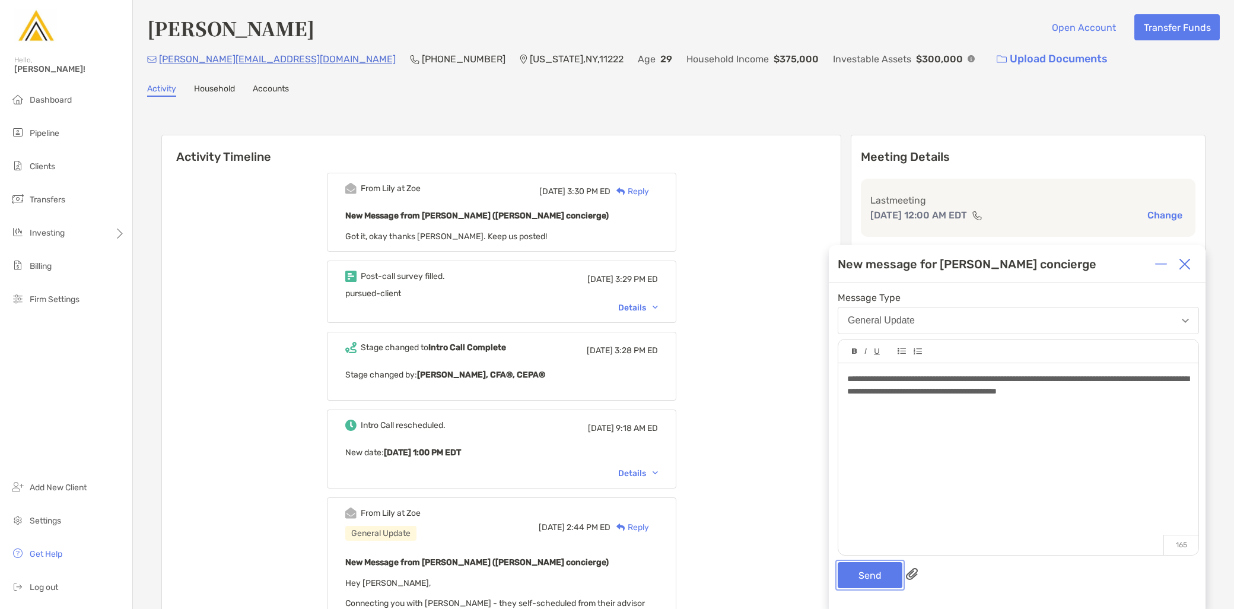
click at [860, 579] on button "Send" at bounding box center [870, 575] width 65 height 26
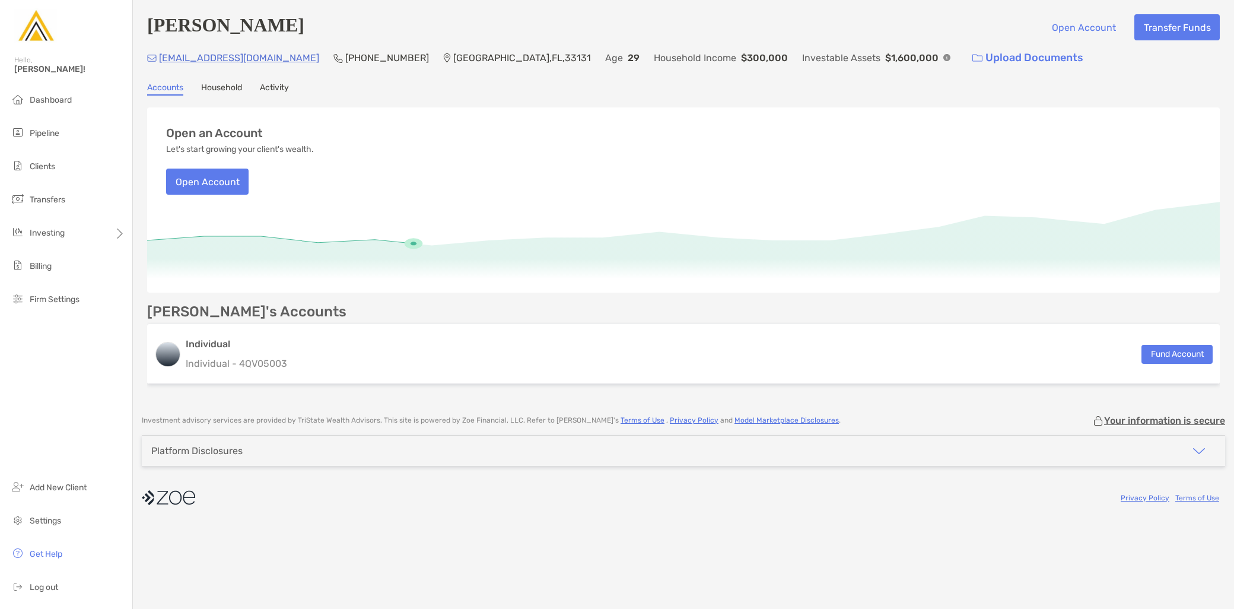
click at [261, 91] on link "Activity" at bounding box center [274, 88] width 29 height 13
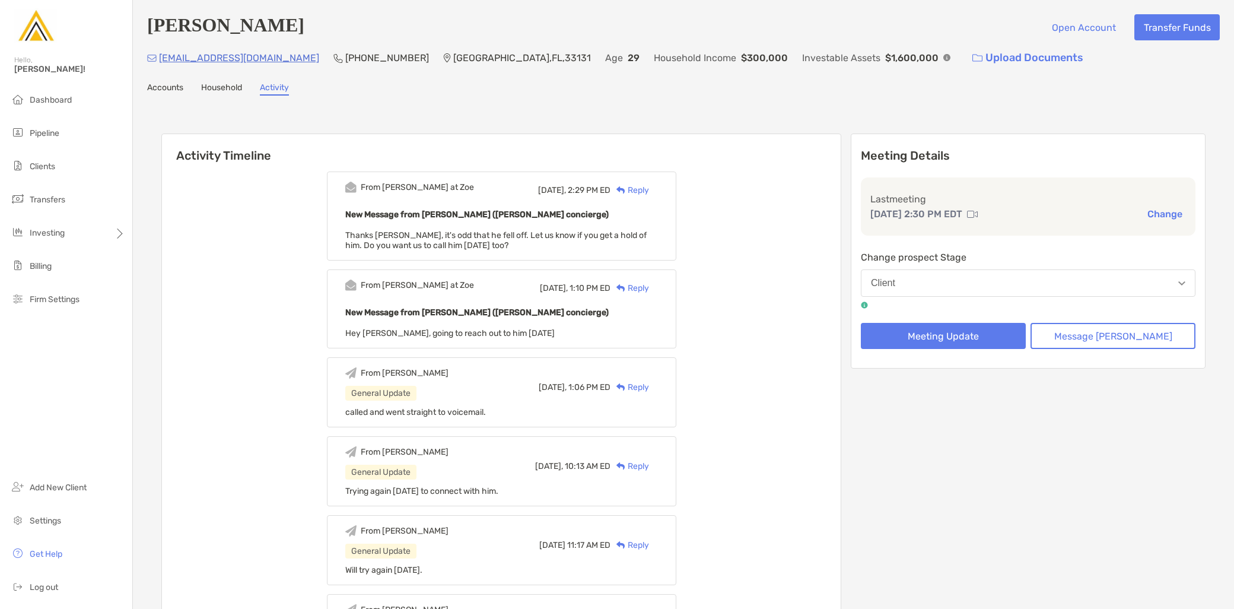
click at [649, 192] on div "Reply" at bounding box center [629, 190] width 39 height 12
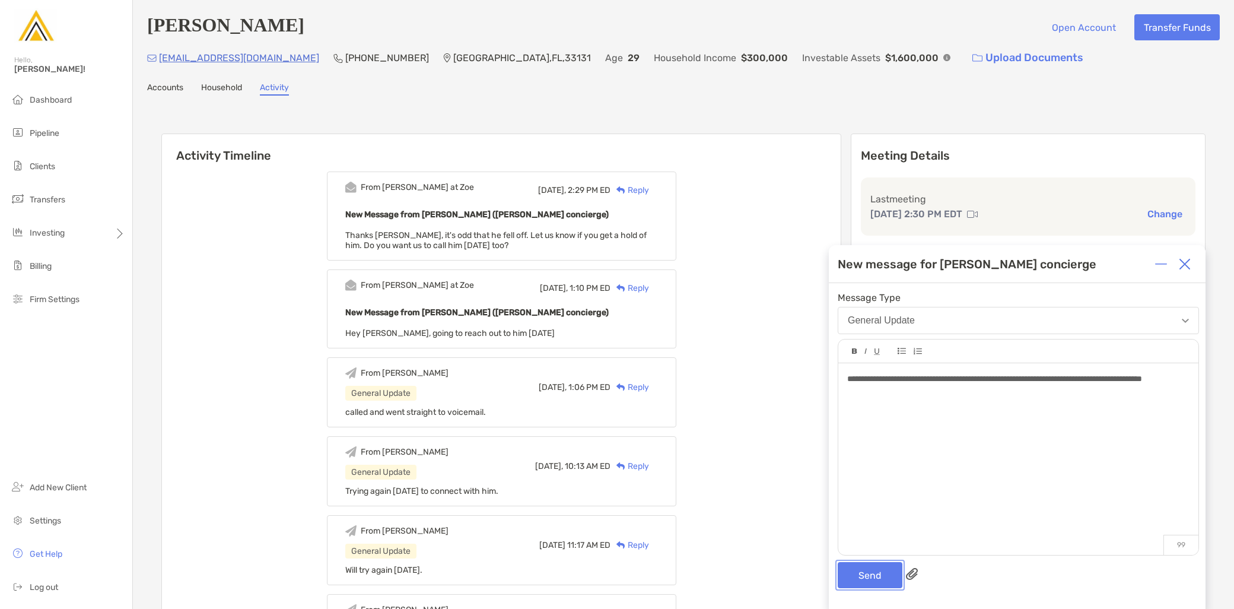
click at [867, 579] on button "Send" at bounding box center [870, 575] width 65 height 26
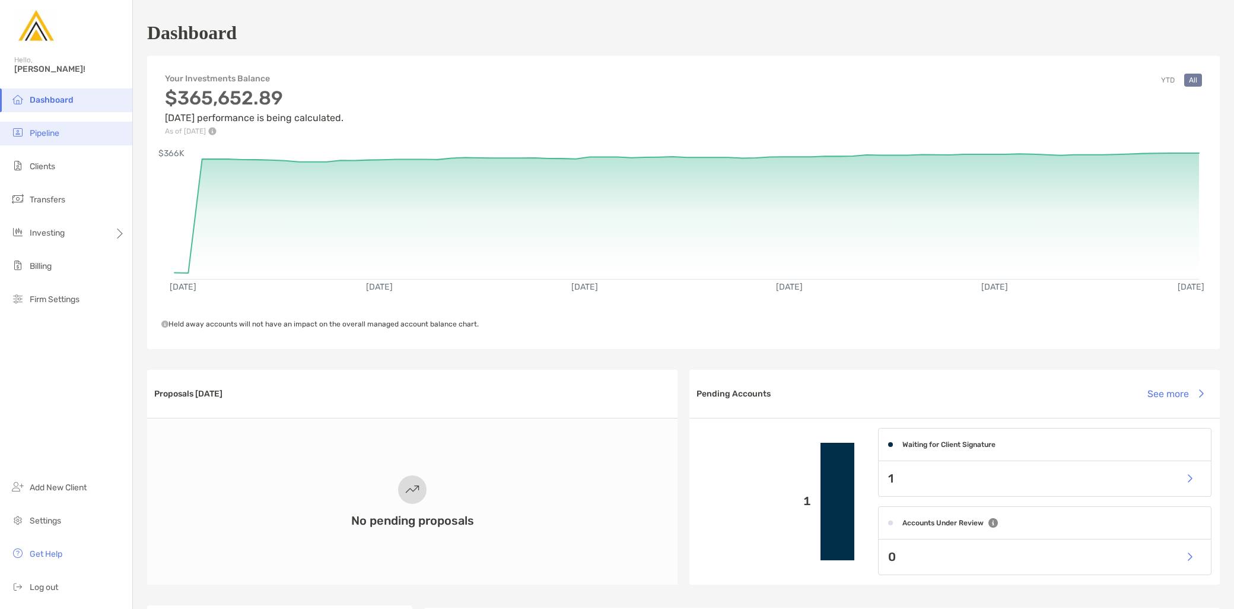
click at [55, 137] on span "Pipeline" at bounding box center [45, 133] width 30 height 10
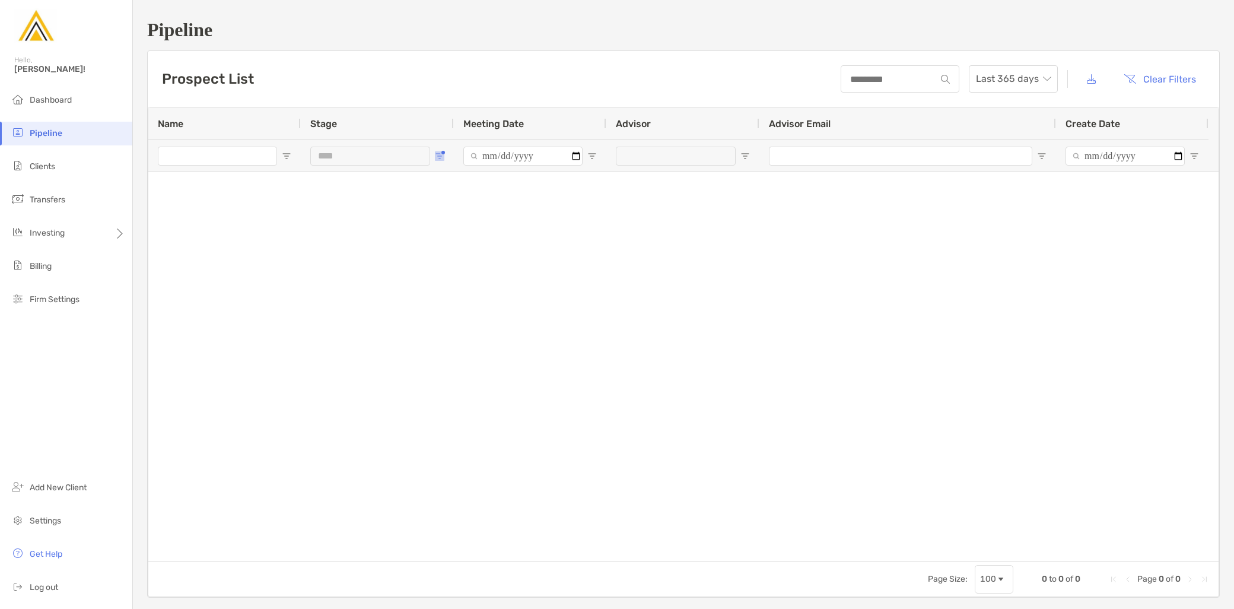
click at [440, 153] on span "Open Filter Menu" at bounding box center [439, 155] width 9 height 9
type input "**********"
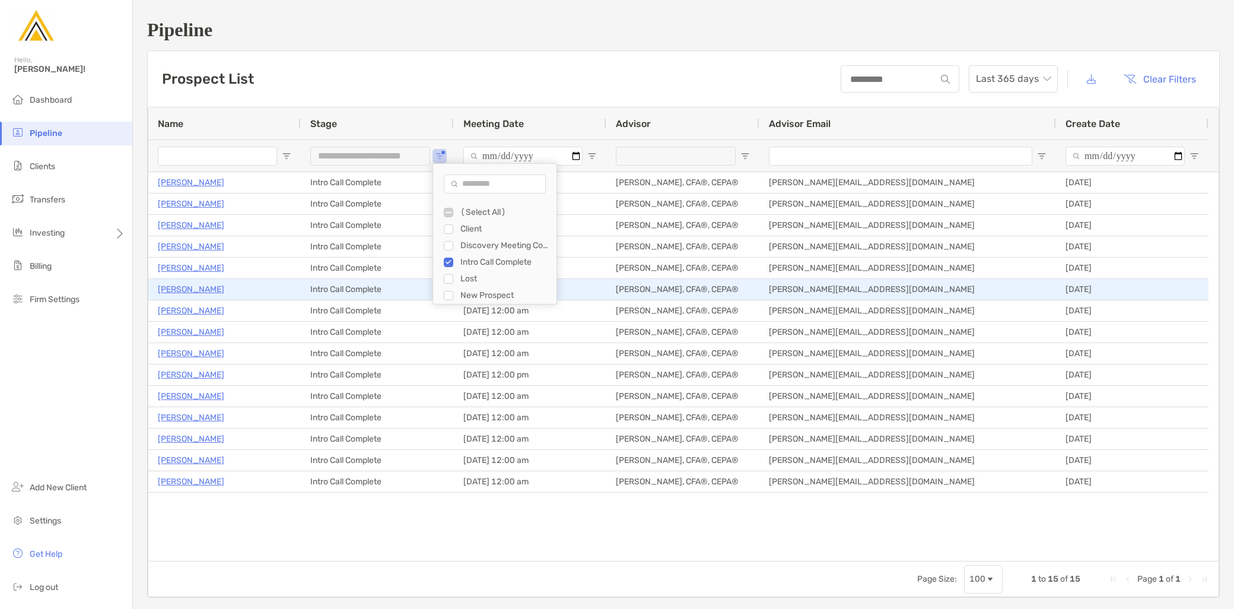
click at [188, 287] on p "[PERSON_NAME]" at bounding box center [191, 289] width 66 height 15
